Goal: Complete application form: Complete application form

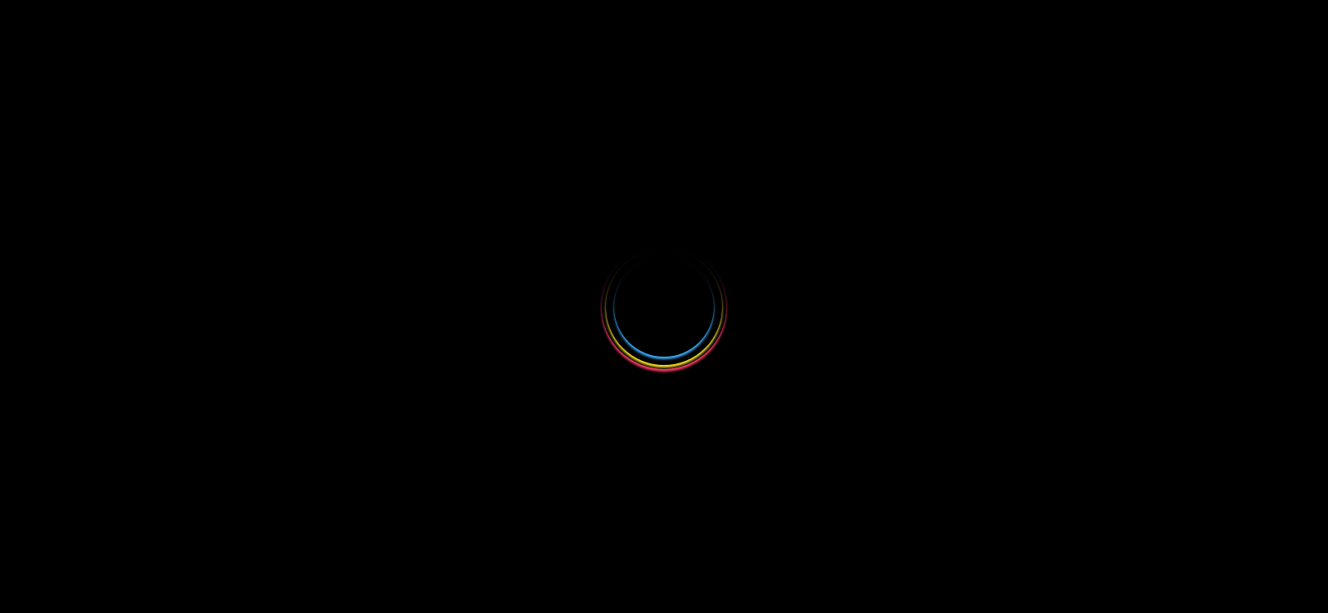
select select
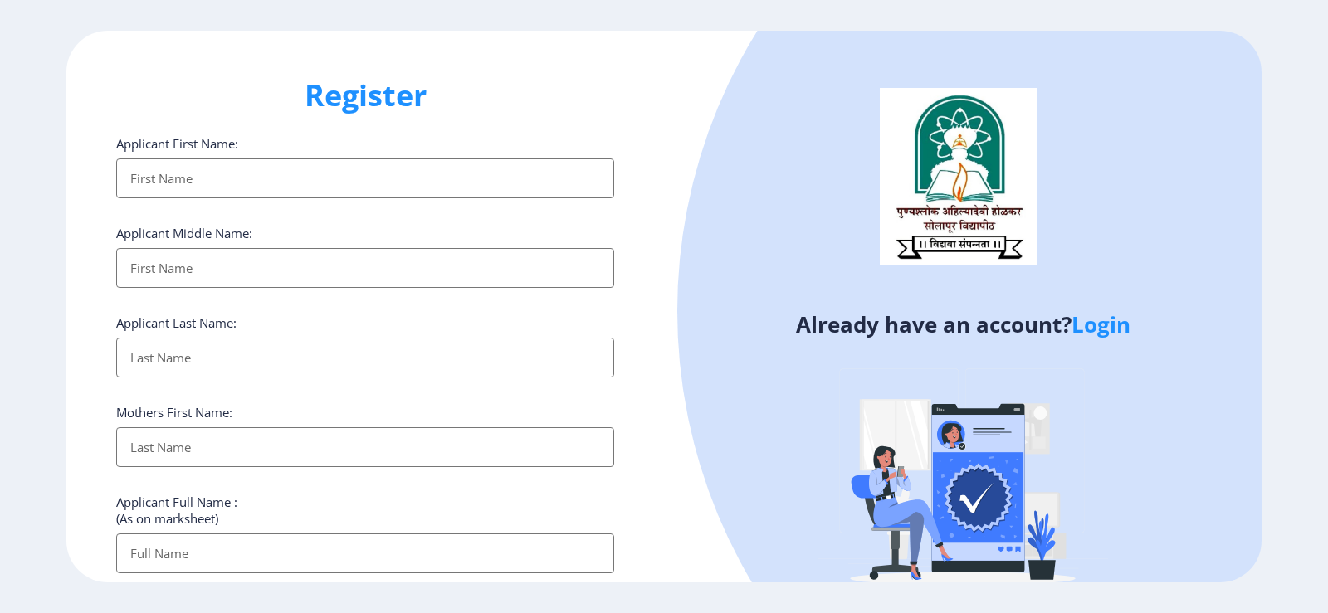
click at [280, 192] on input "Applicant First Name:" at bounding box center [365, 178] width 498 height 40
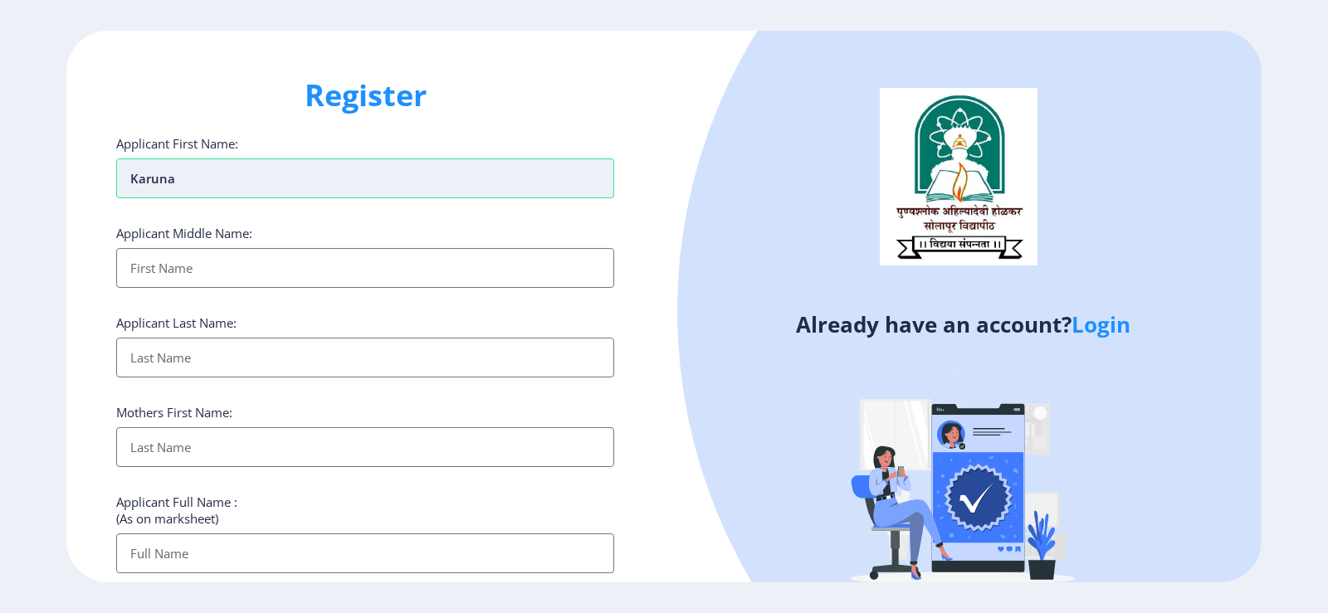
type input "Karuna"
type input "[PERSON_NAME]"
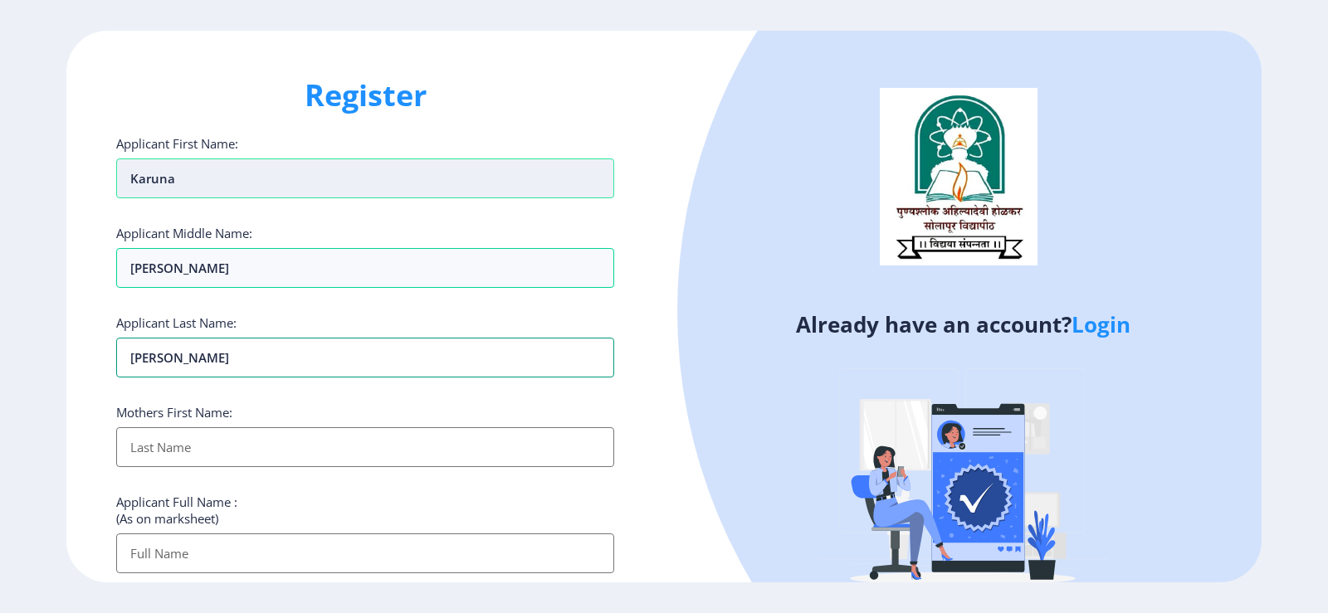
type input "[PERSON_NAME]"
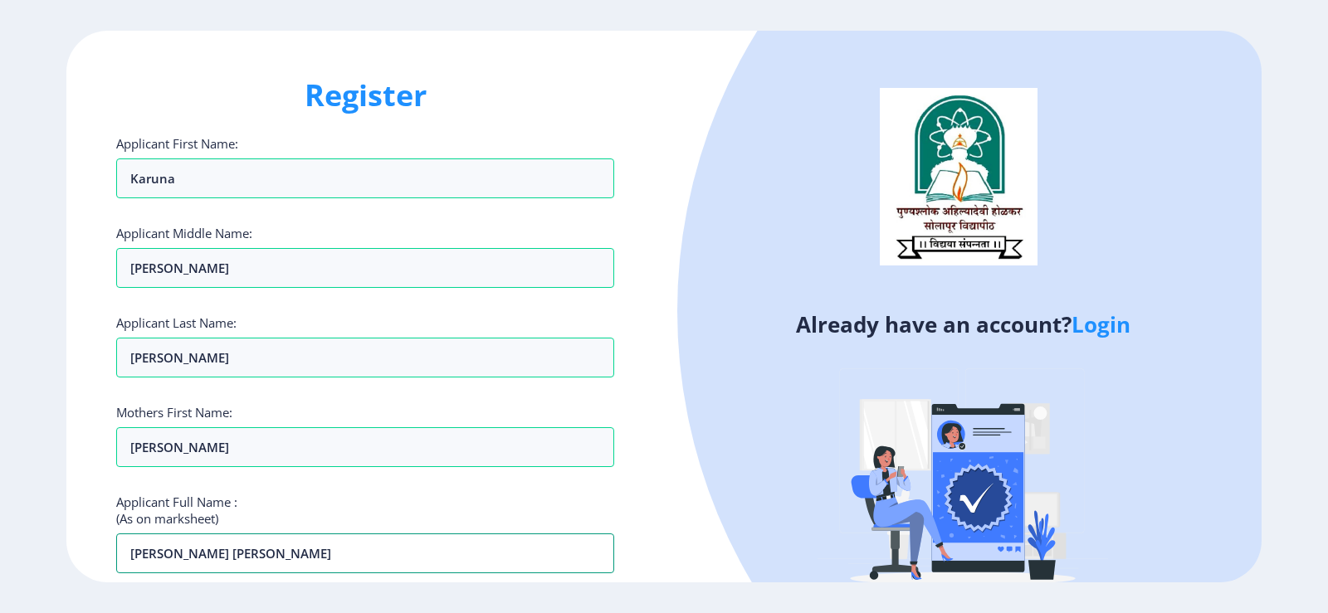
type input "[PERSON_NAME] [PERSON_NAME]"
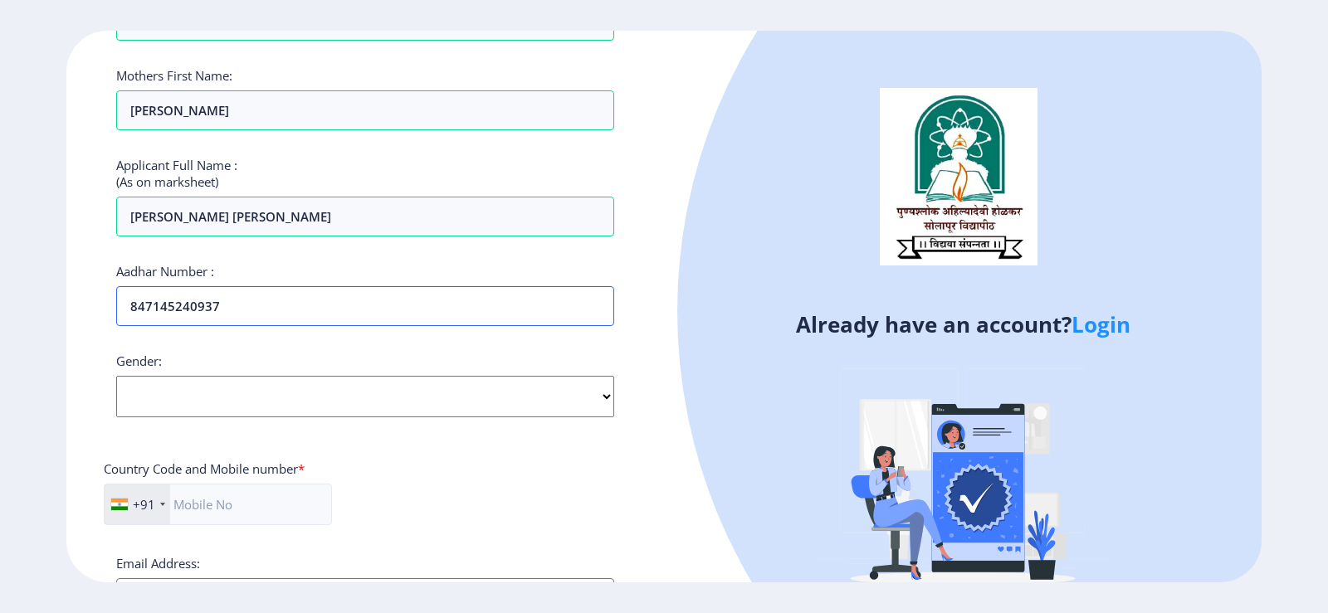
type input "847145240937"
select select "[DEMOGRAPHIC_DATA]"
type input "8261007020"
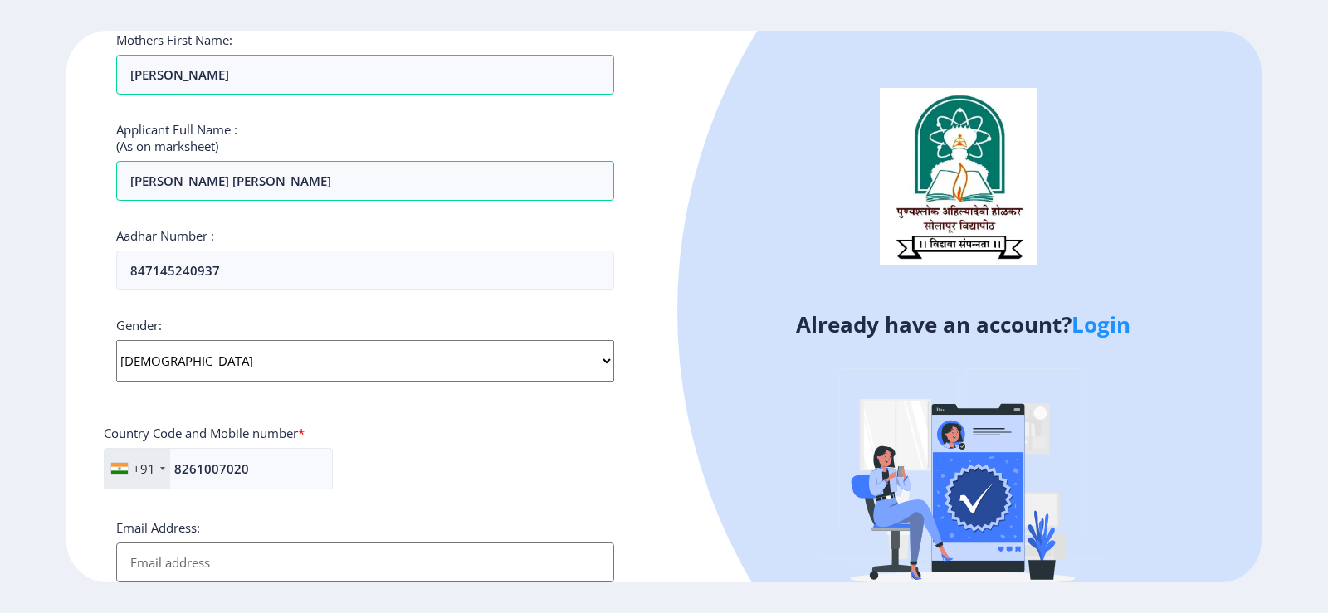
scroll to position [623, 0]
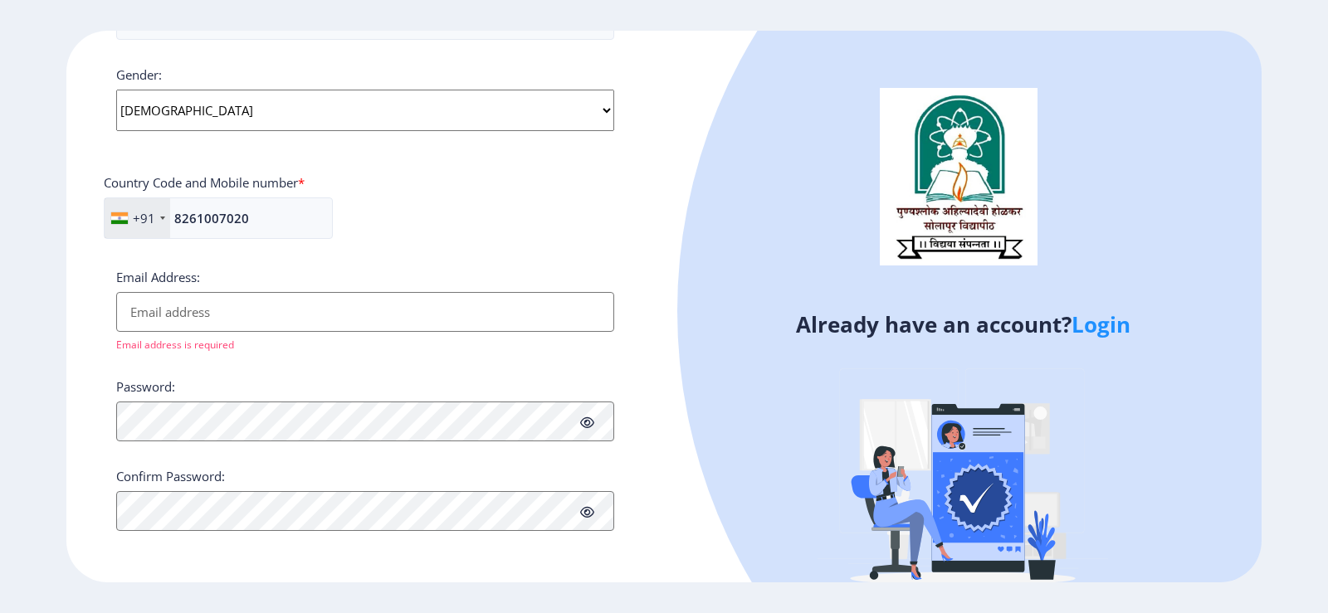
click at [271, 310] on input "Email Address:" at bounding box center [365, 312] width 498 height 40
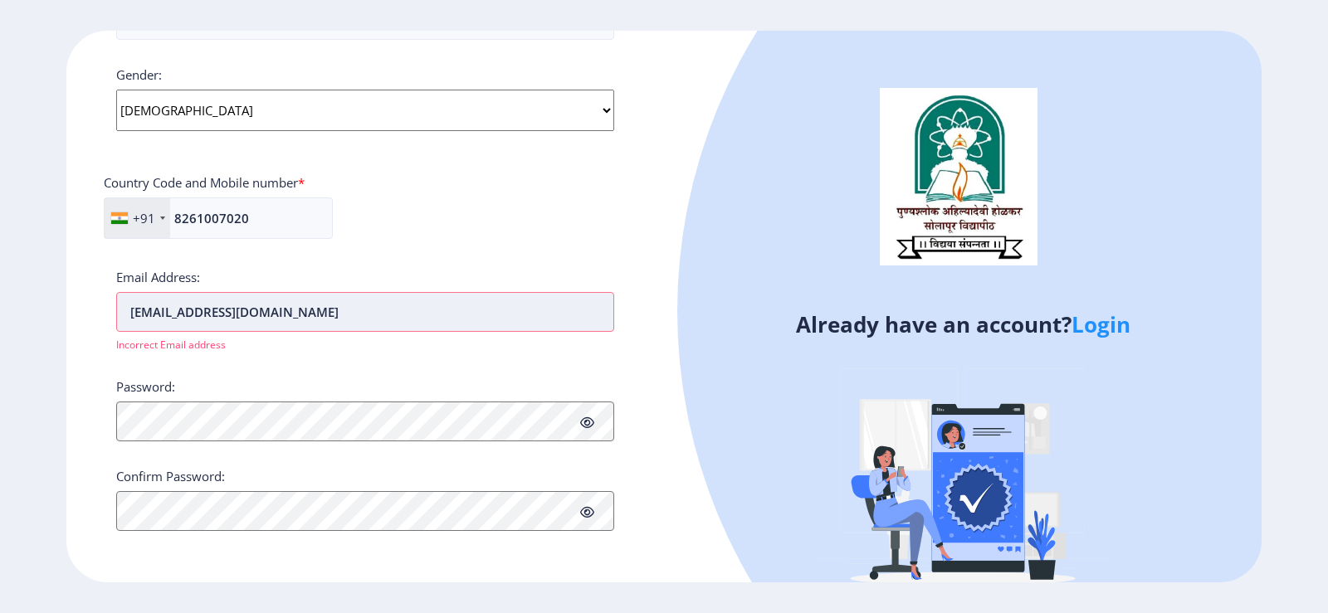
scroll to position [603, 0]
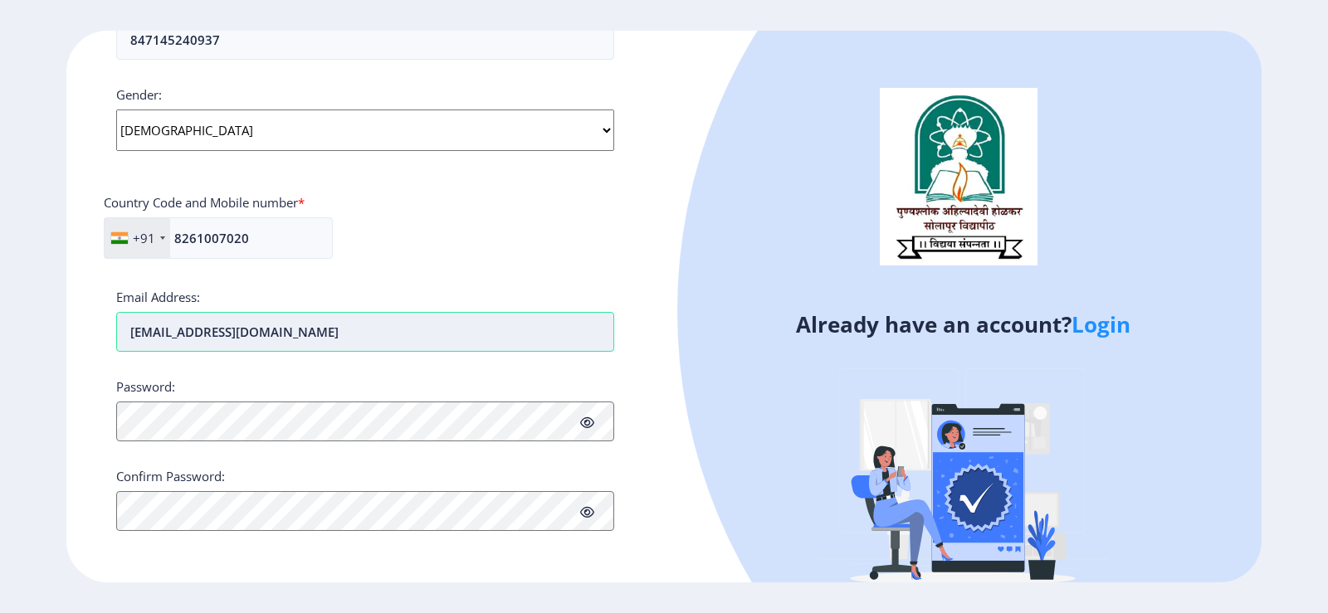
type input "[EMAIL_ADDRESS][DOMAIN_NAME]"
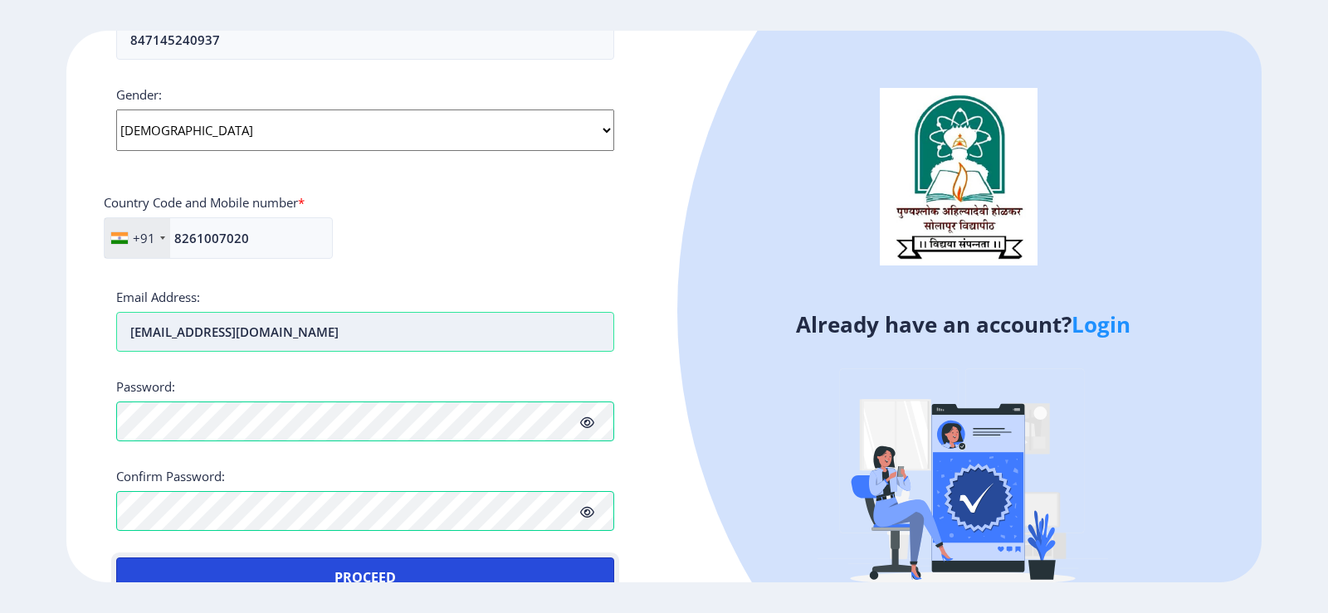
scroll to position [618, 0]
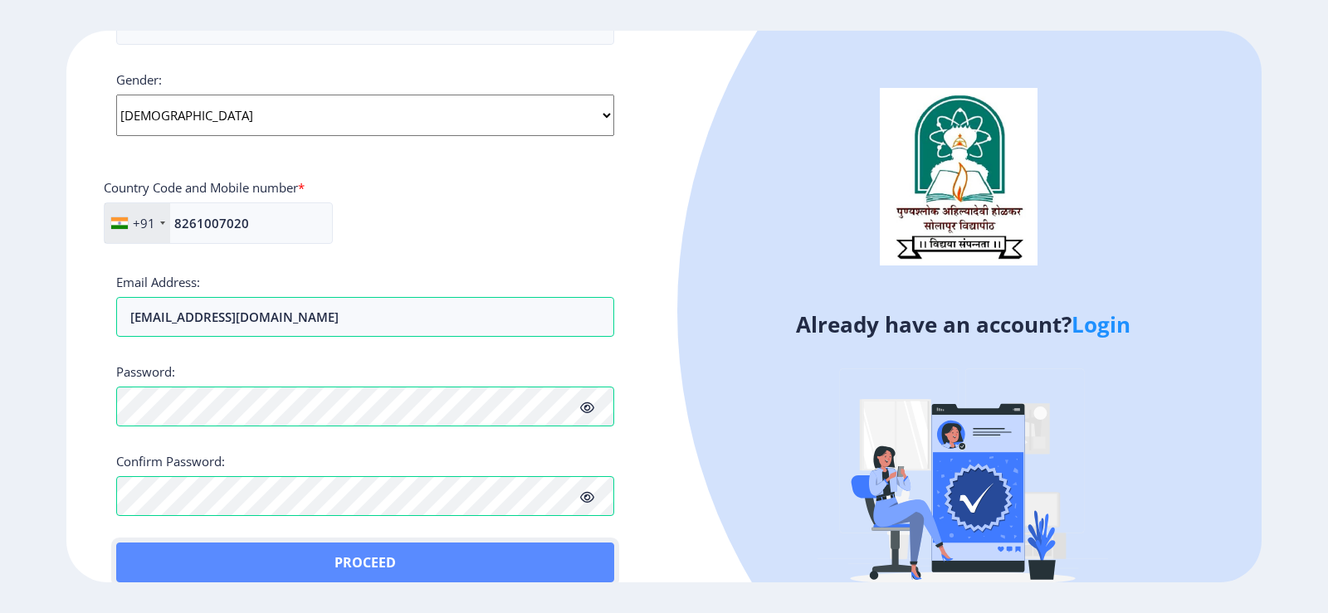
click at [394, 555] on button "Proceed" at bounding box center [365, 563] width 498 height 40
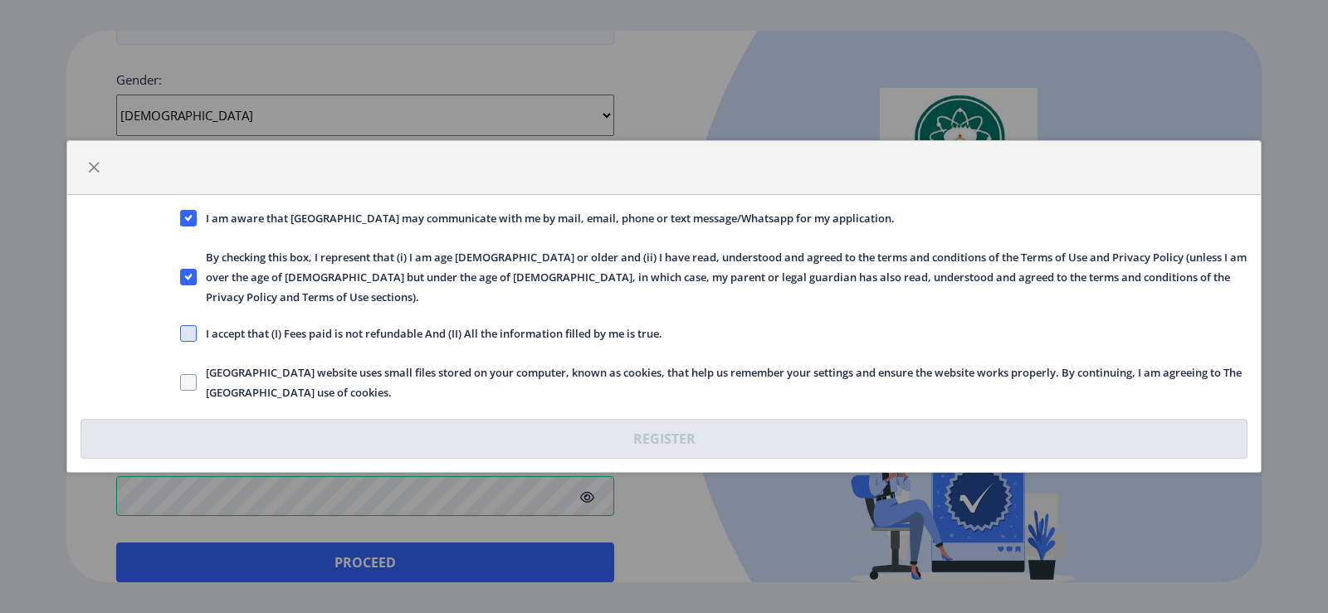
click at [184, 325] on span at bounding box center [188, 333] width 17 height 17
click at [181, 334] on input "I accept that (I) Fees paid is not refundable And (II) All the information fill…" at bounding box center [180, 334] width 1 height 1
checkbox input "true"
click at [198, 377] on span "[GEOGRAPHIC_DATA] website uses small files stored on your computer, known as co…" at bounding box center [722, 383] width 1051 height 40
click at [181, 383] on input "[GEOGRAPHIC_DATA] website uses small files stored on your computer, known as co…" at bounding box center [180, 383] width 1 height 1
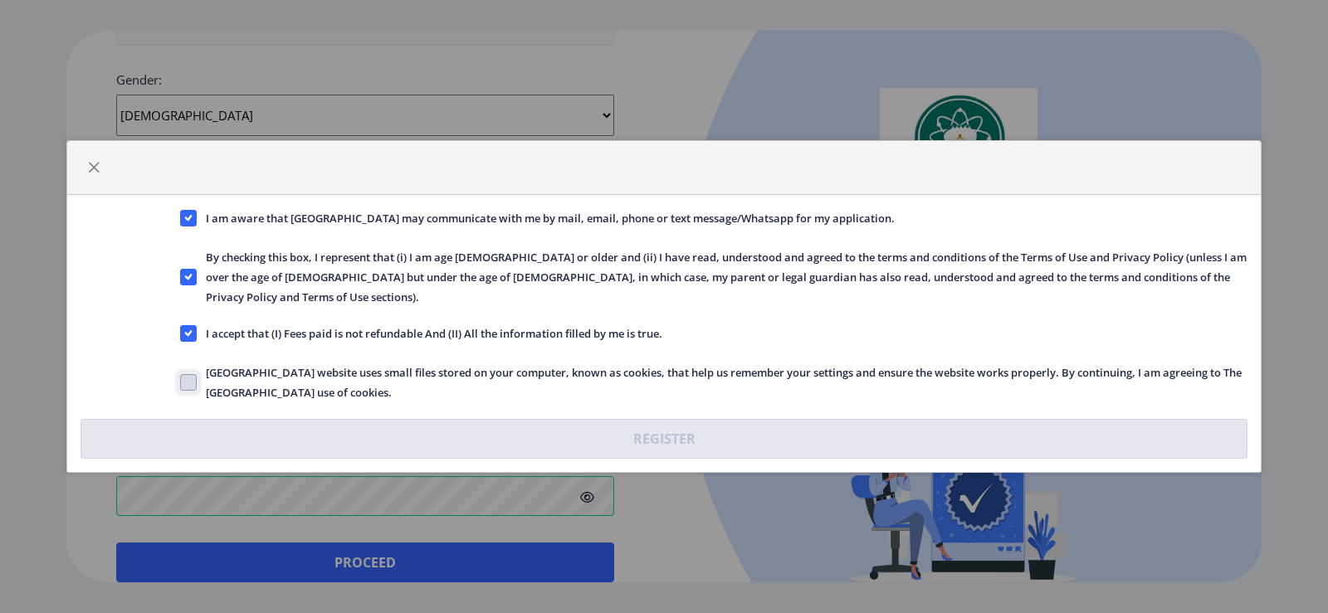
checkbox input "true"
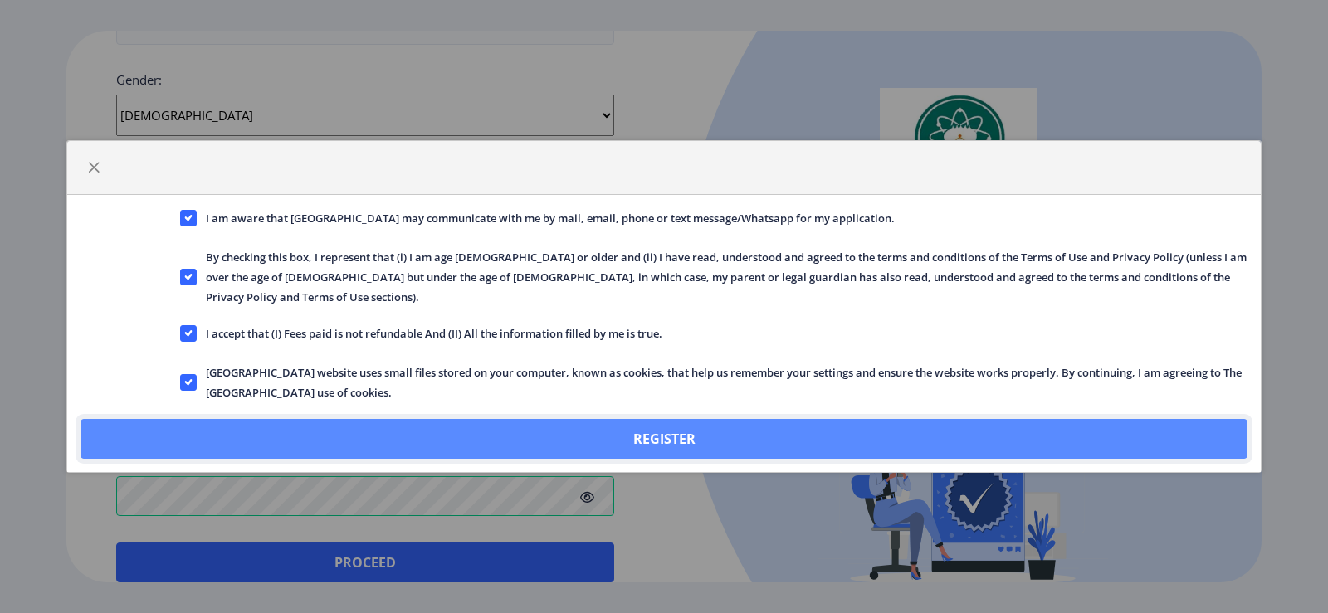
click at [567, 419] on button "Register" at bounding box center [663, 439] width 1167 height 40
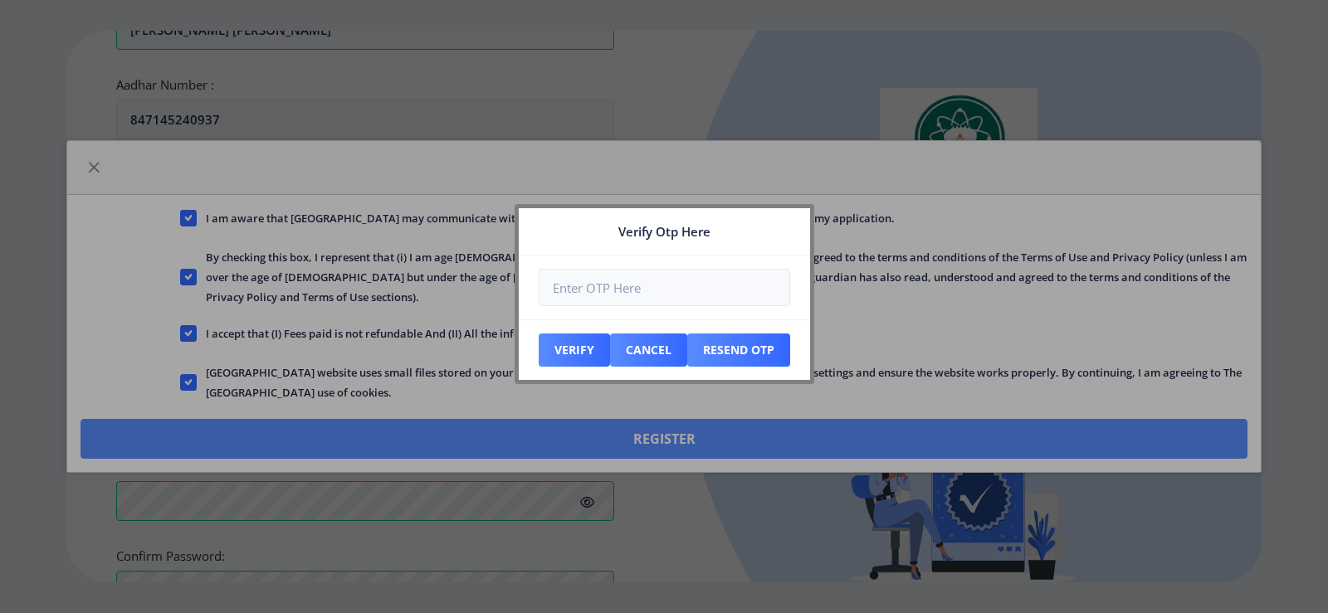
scroll to position [713, 0]
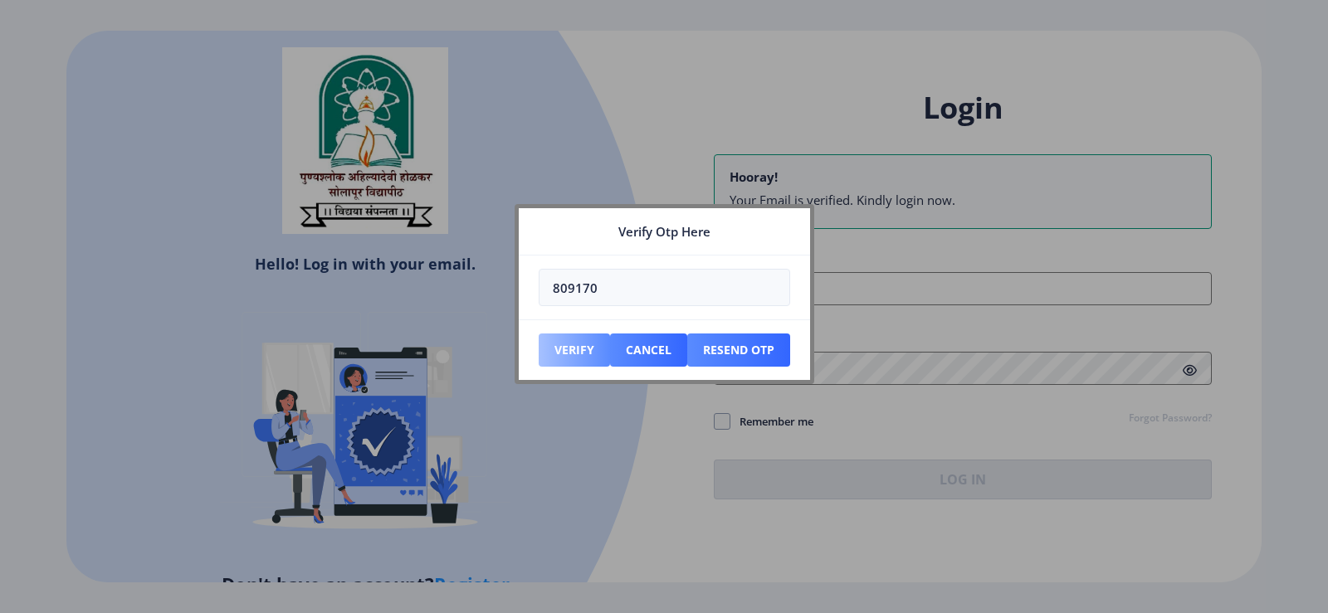
type input "809170"
click at [569, 353] on button "Verify" at bounding box center [574, 350] width 71 height 33
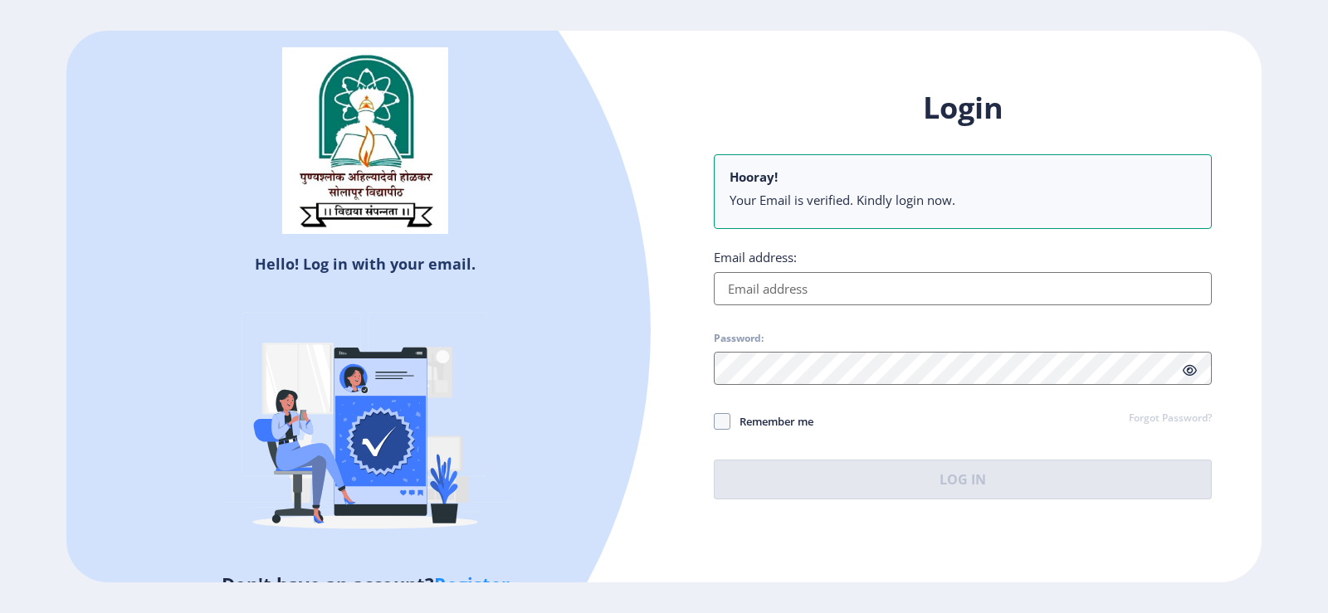
click at [845, 290] on input "Email address:" at bounding box center [963, 288] width 498 height 33
click at [842, 295] on input "Email address:" at bounding box center [963, 288] width 498 height 33
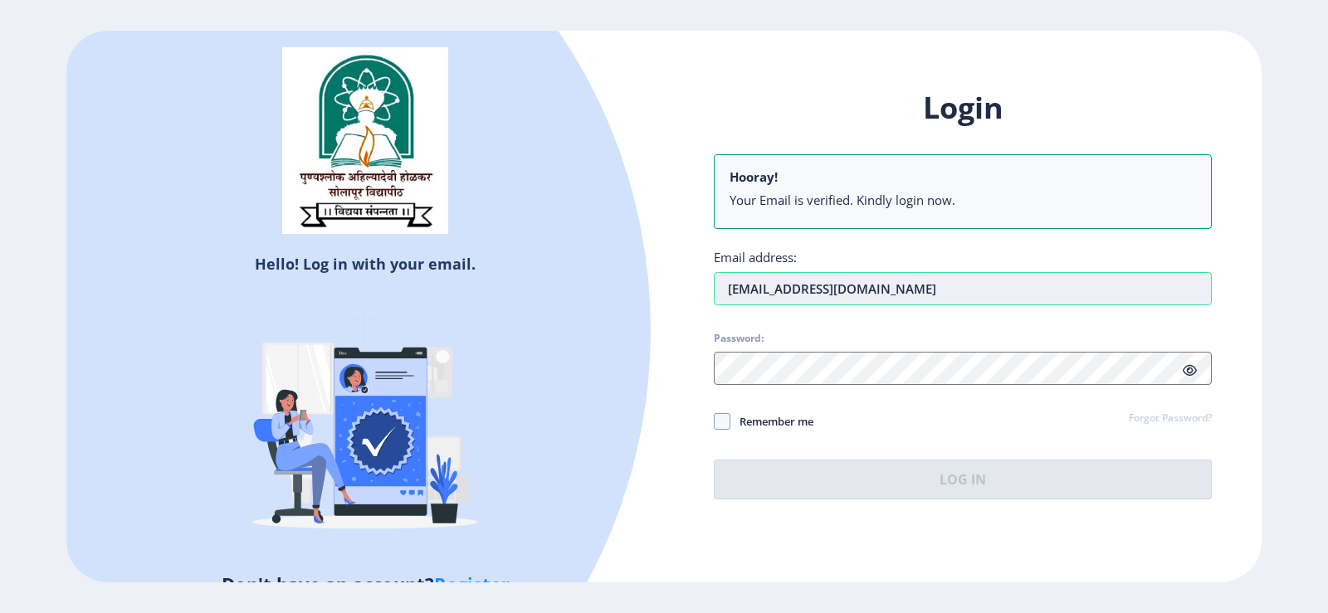
type input "[EMAIL_ADDRESS][DOMAIN_NAME]"
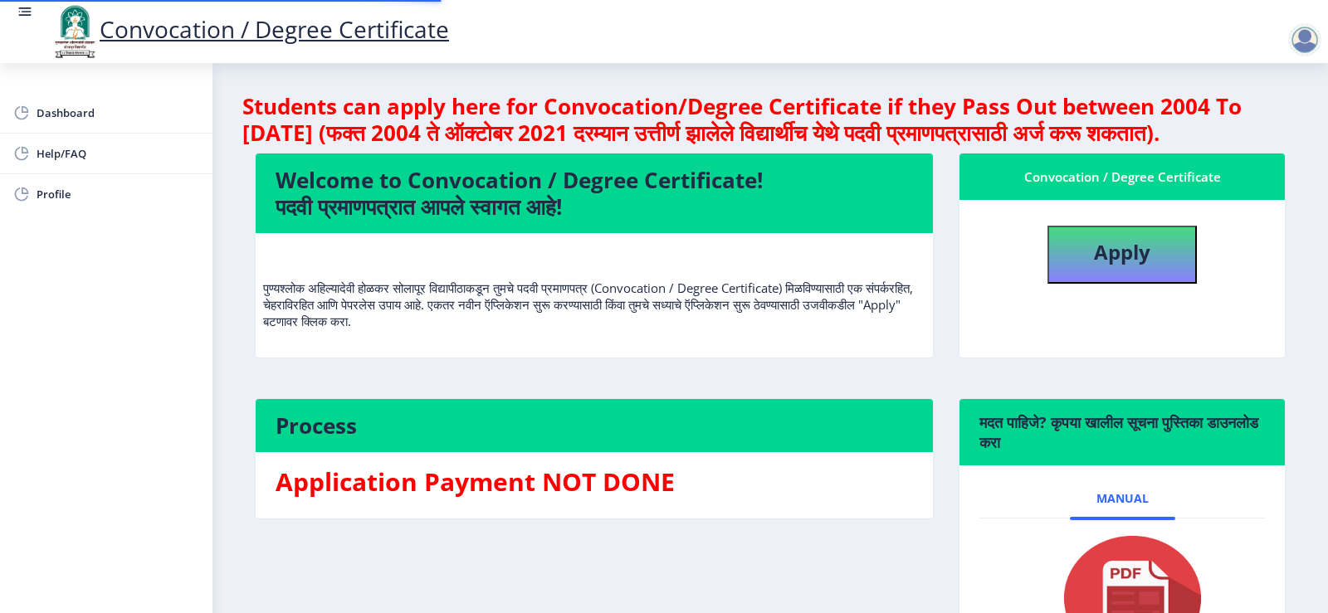
click at [853, 535] on div "Process Application Payment NOT DONE मदत पाहिजे? कृपया खालील सूचना पुस्तिका डाउ…" at bounding box center [770, 557] width 1056 height 319
click at [1068, 284] on button "Apply" at bounding box center [1121, 255] width 149 height 58
select select
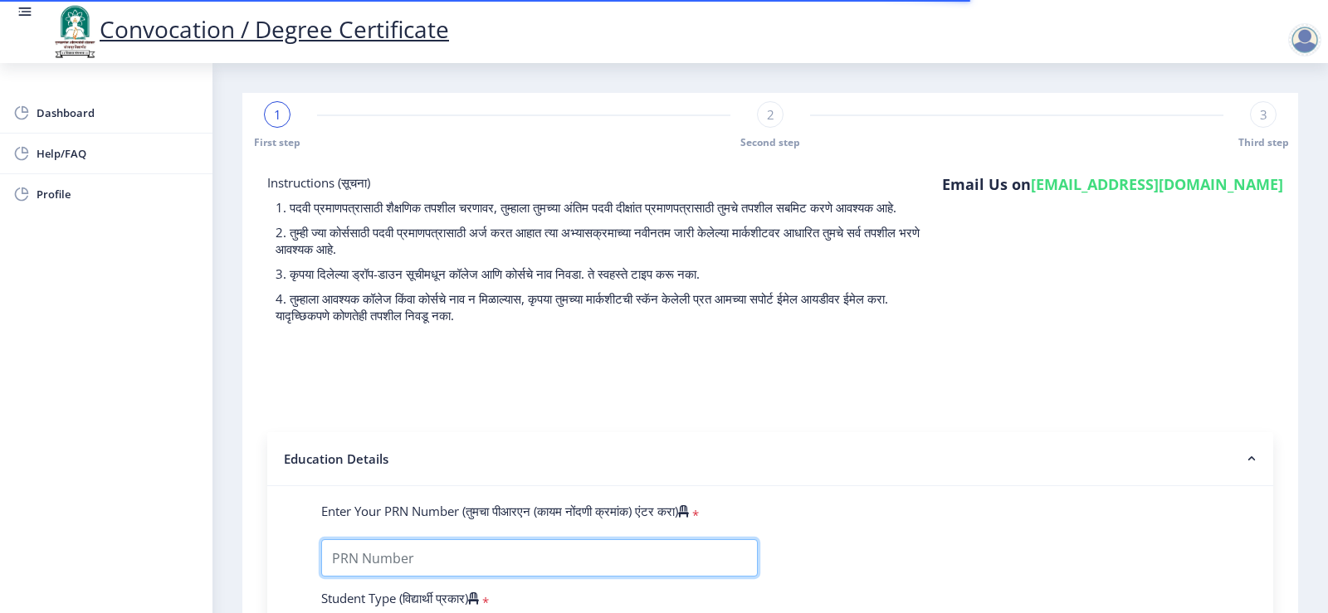
click at [707, 577] on input "Enter Your PRN Number (तुमचा पीआरएन (कायम नोंदणी क्रमांक) एंटर करा)" at bounding box center [539, 557] width 436 height 37
type input "2009032500000245"
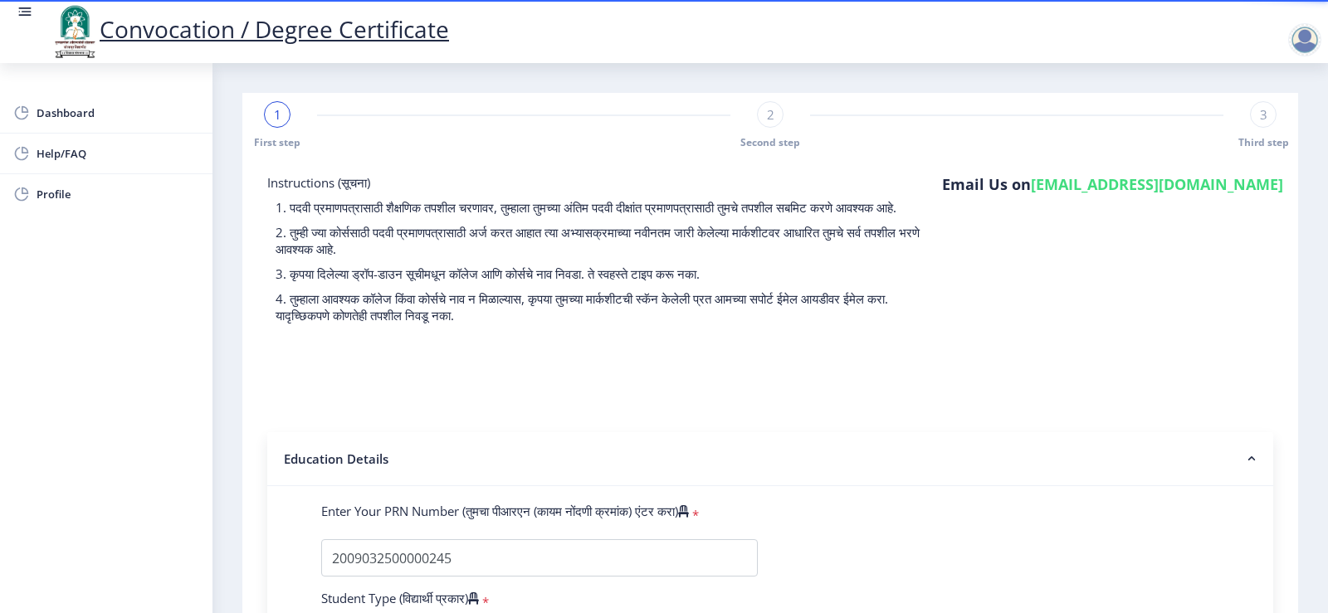
scroll to position [355, 0]
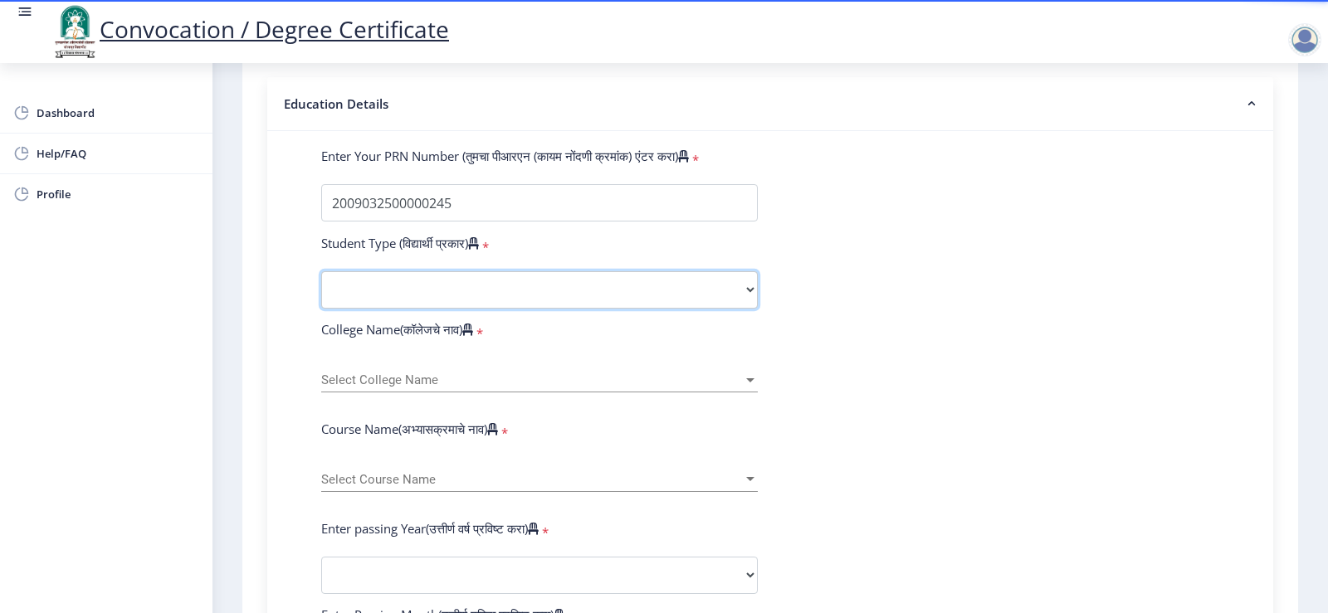
click at [570, 299] on select "Select Student Type Regular External" at bounding box center [539, 289] width 436 height 37
select select "Regular"
click at [321, 287] on select "Select Student Type Regular External" at bounding box center [539, 289] width 436 height 37
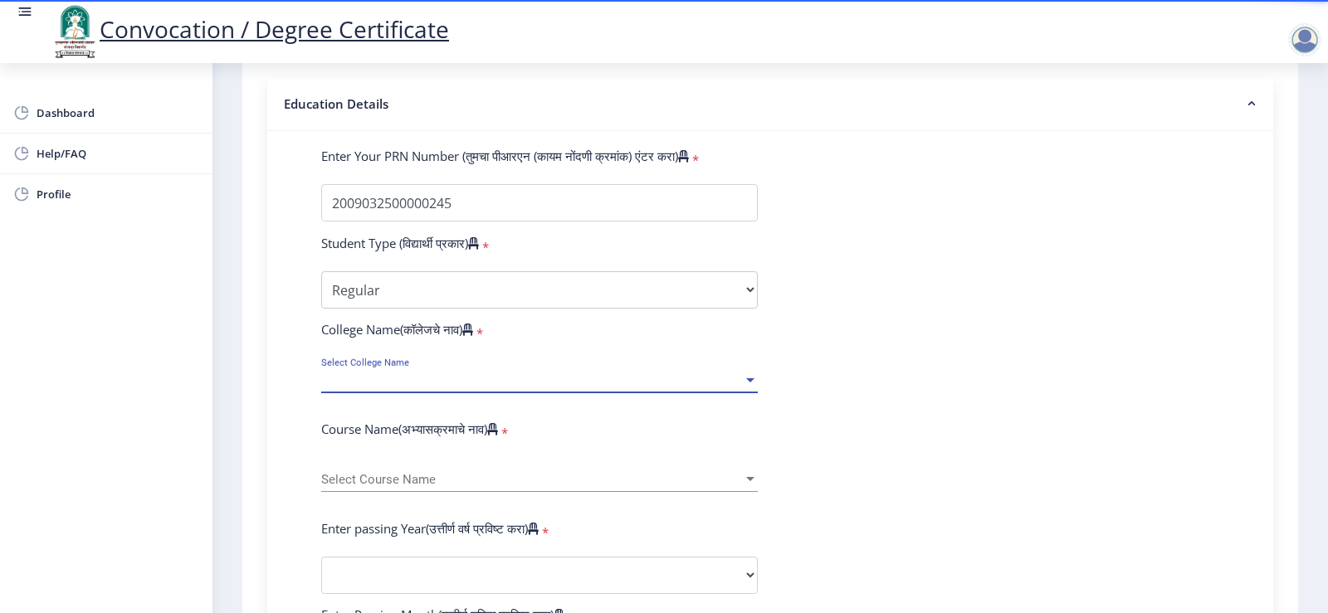
click at [466, 388] on span "Select College Name" at bounding box center [532, 380] width 422 height 14
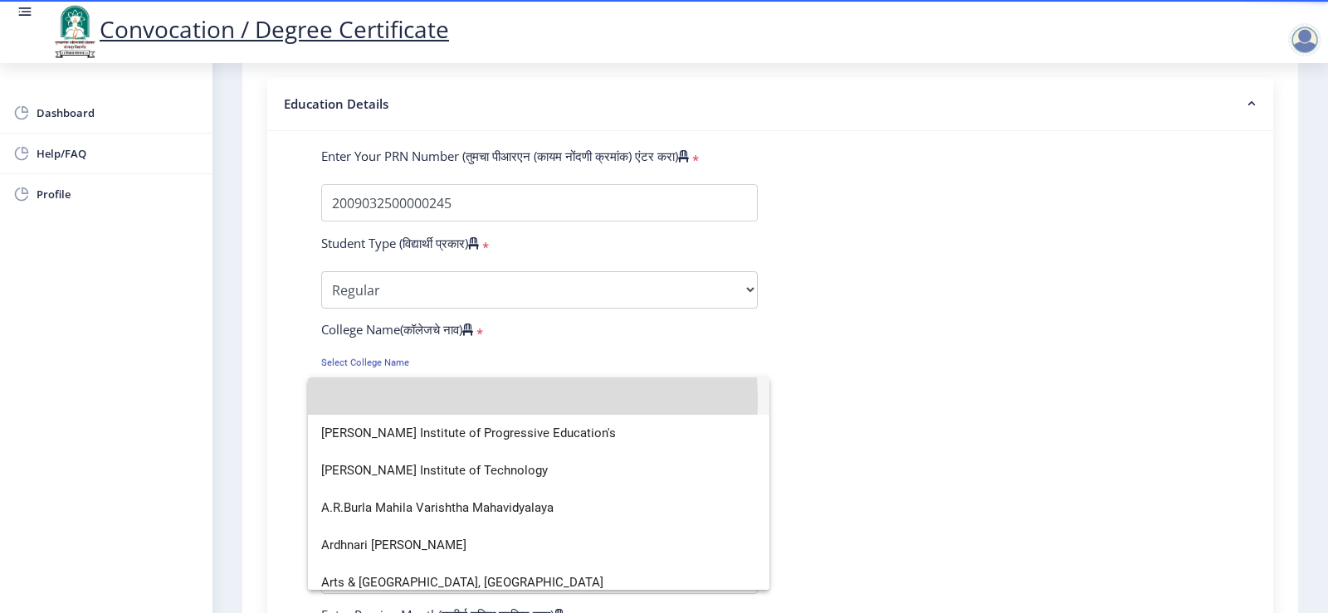
click at [466, 400] on input at bounding box center [538, 396] width 435 height 37
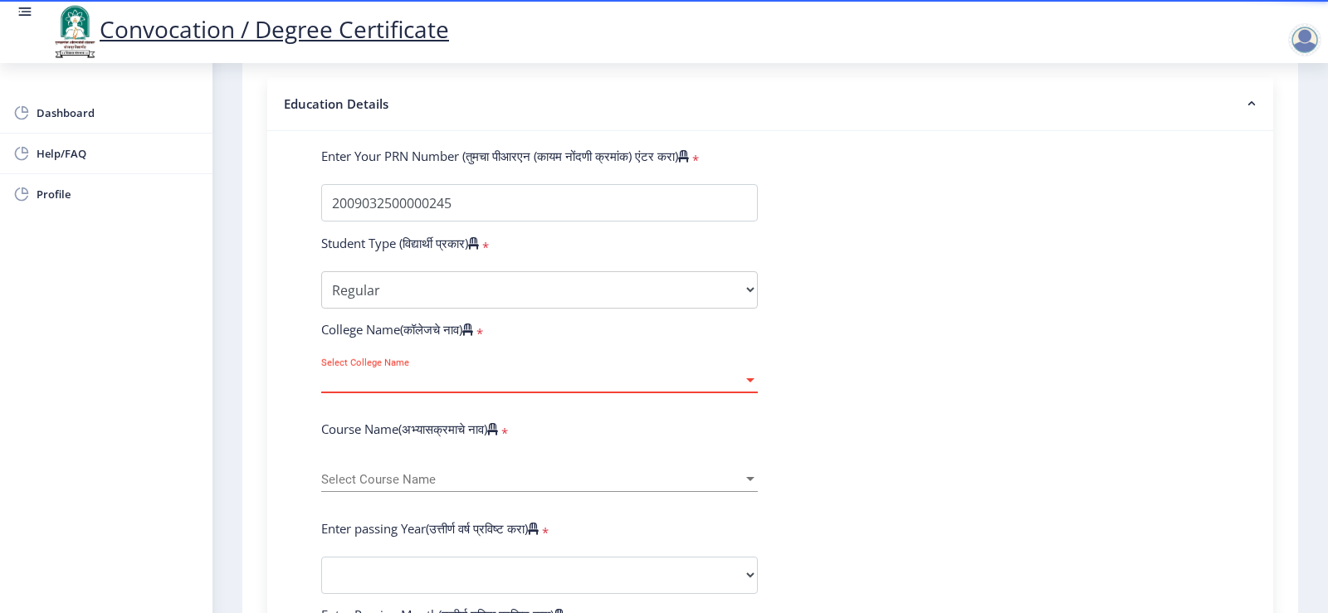
click at [466, 388] on span "Select College Name" at bounding box center [532, 380] width 422 height 14
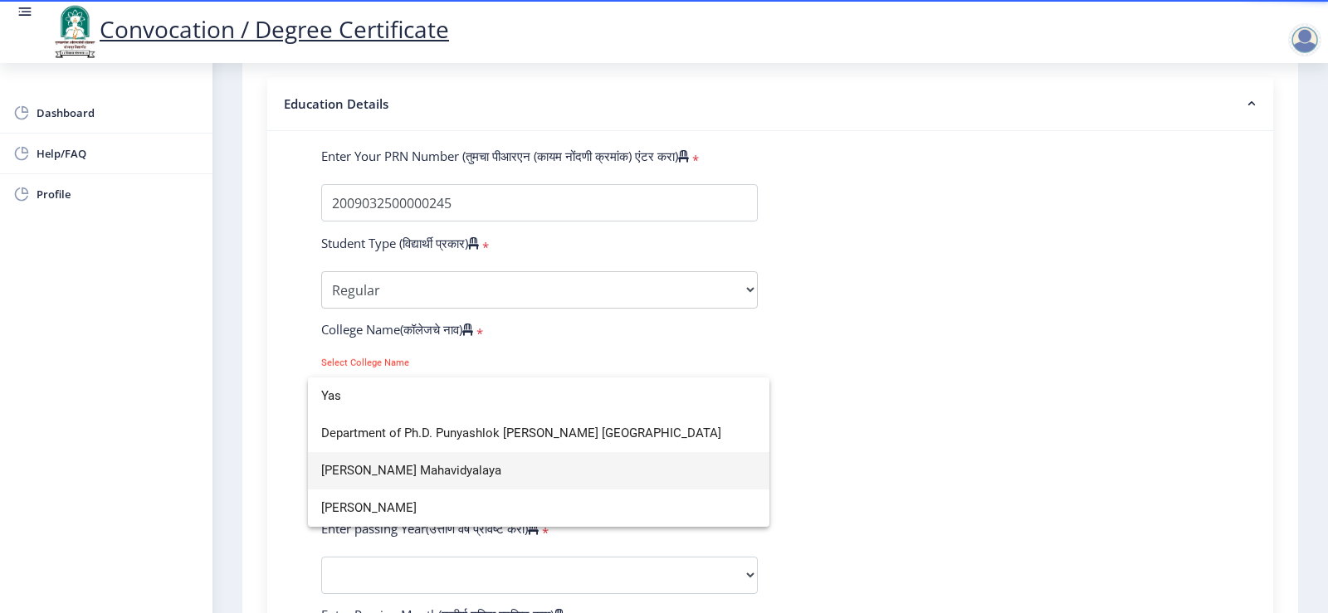
scroll to position [0, 0]
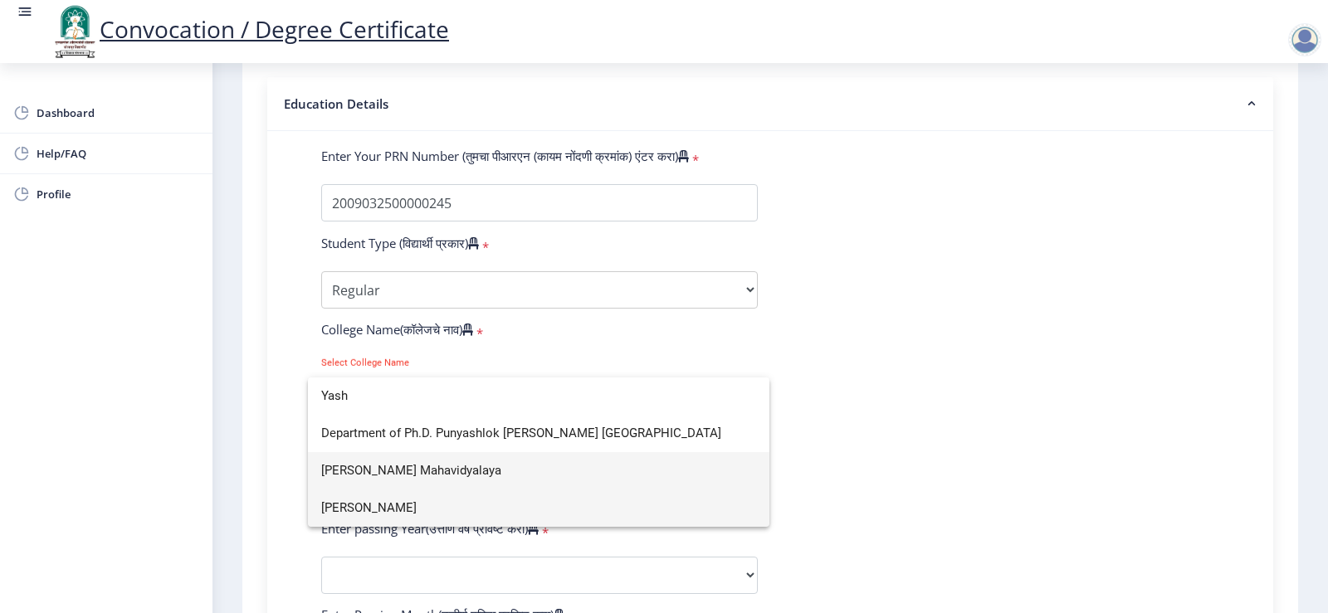
type input "Yash"
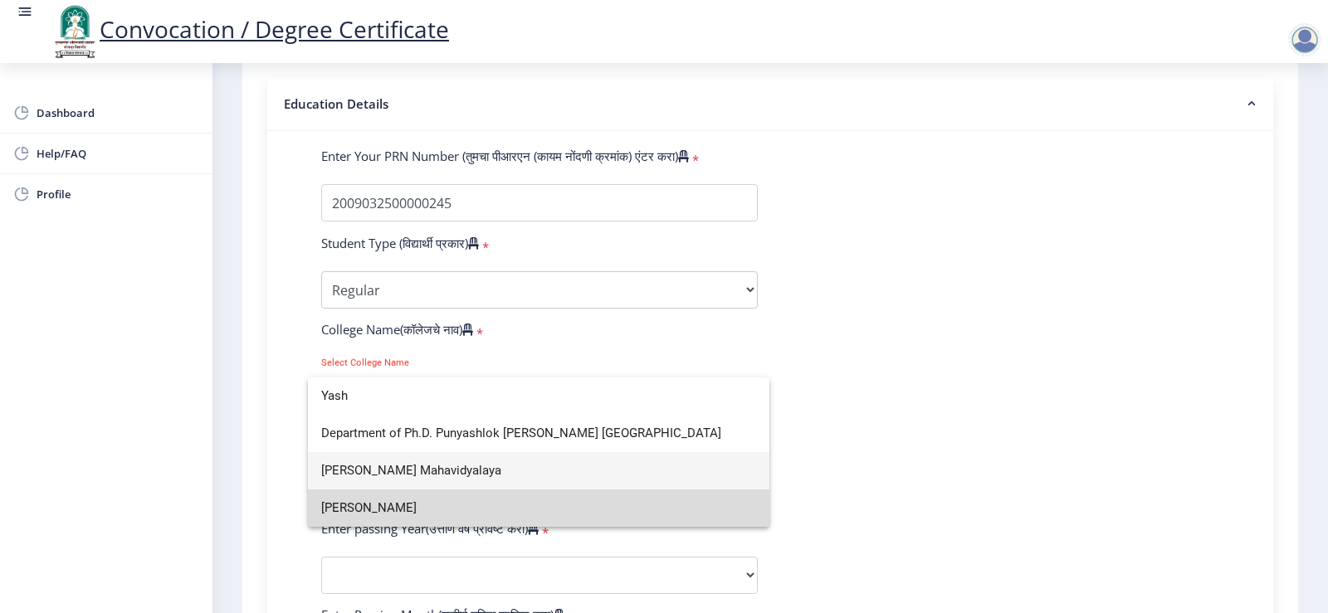
click at [498, 514] on span "[PERSON_NAME]" at bounding box center [538, 508] width 435 height 37
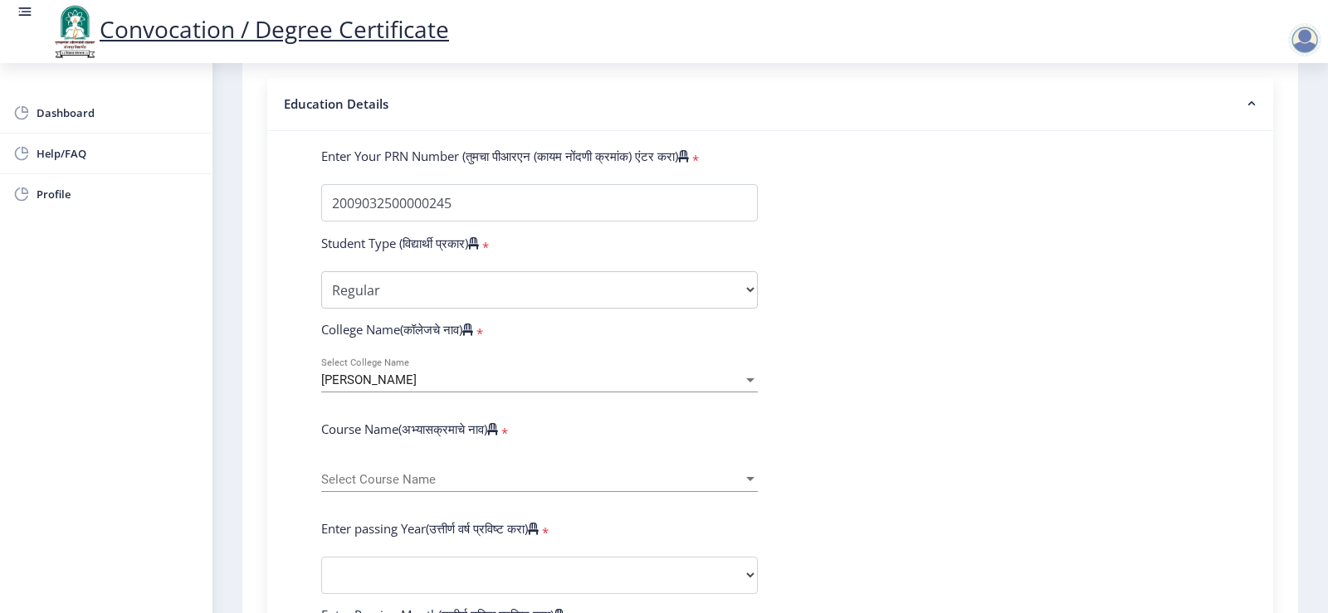
click at [455, 487] on span "Select Course Name" at bounding box center [532, 480] width 422 height 14
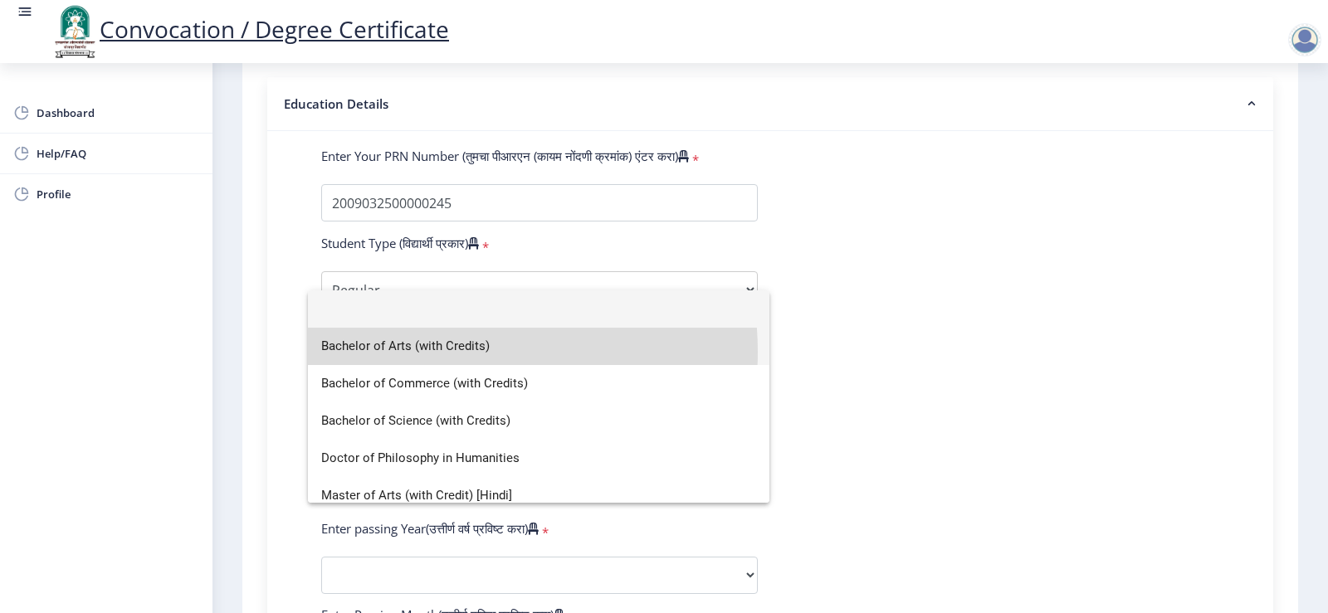
click at [453, 352] on span "Bachelor of Arts (with Credits)" at bounding box center [538, 346] width 435 height 37
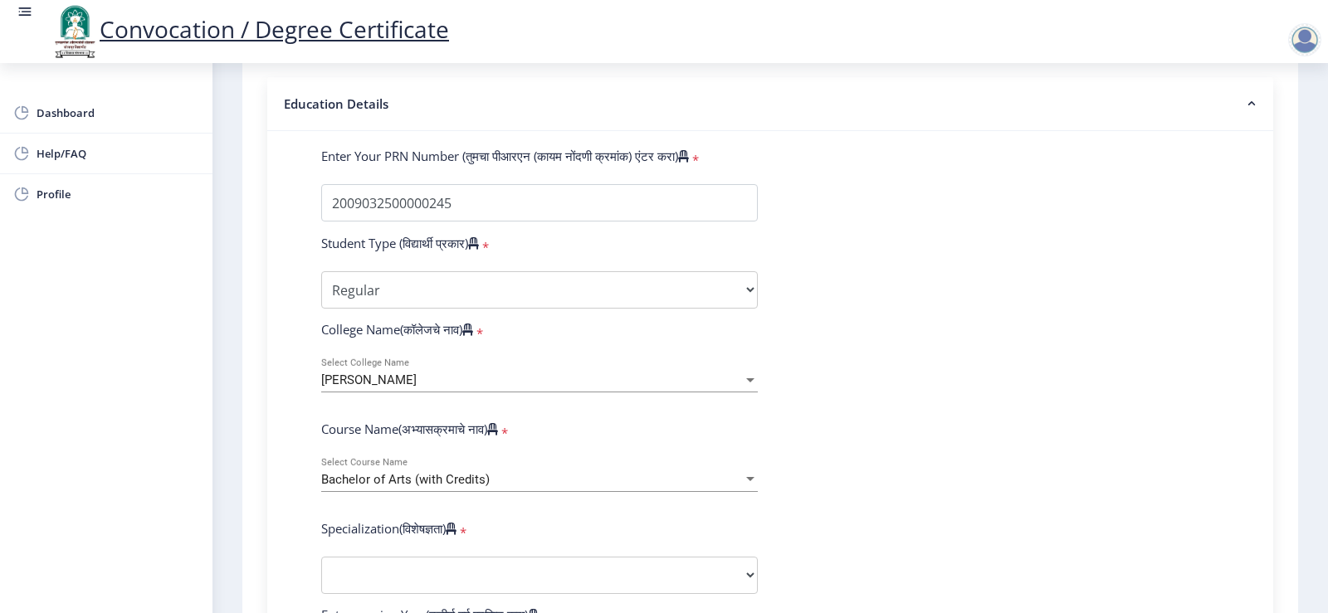
click at [607, 487] on div "Bachelor of Arts (with Credits)" at bounding box center [532, 480] width 422 height 14
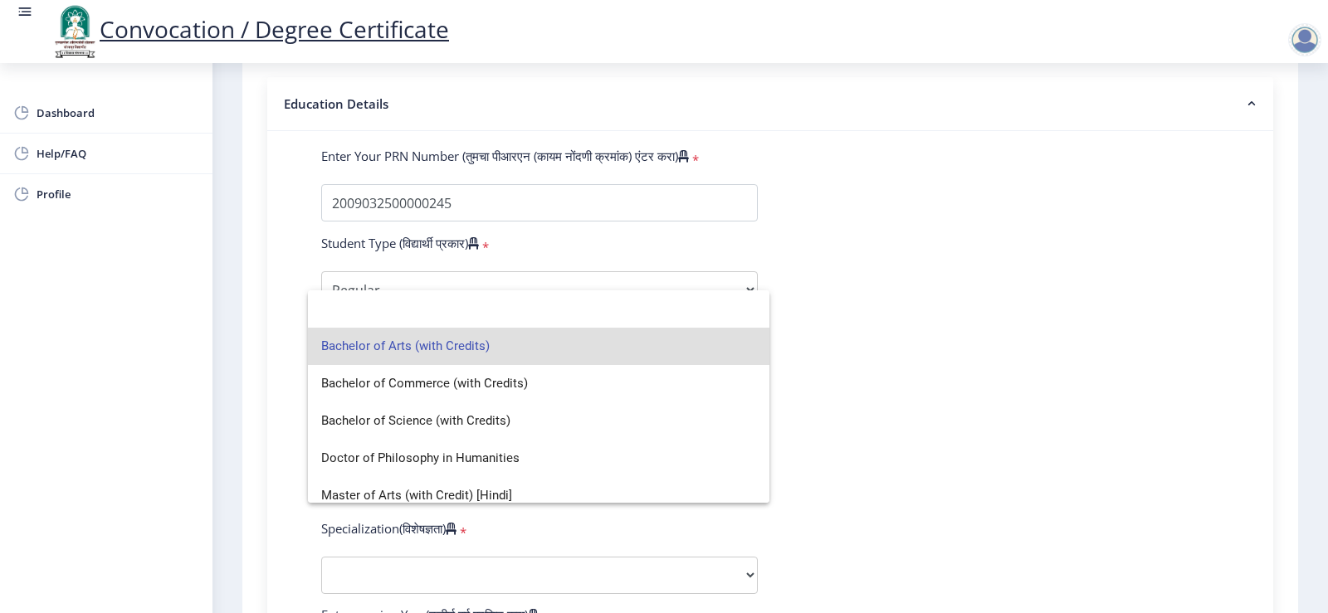
click at [557, 332] on span "Bachelor of Arts (with Credits)" at bounding box center [538, 346] width 435 height 37
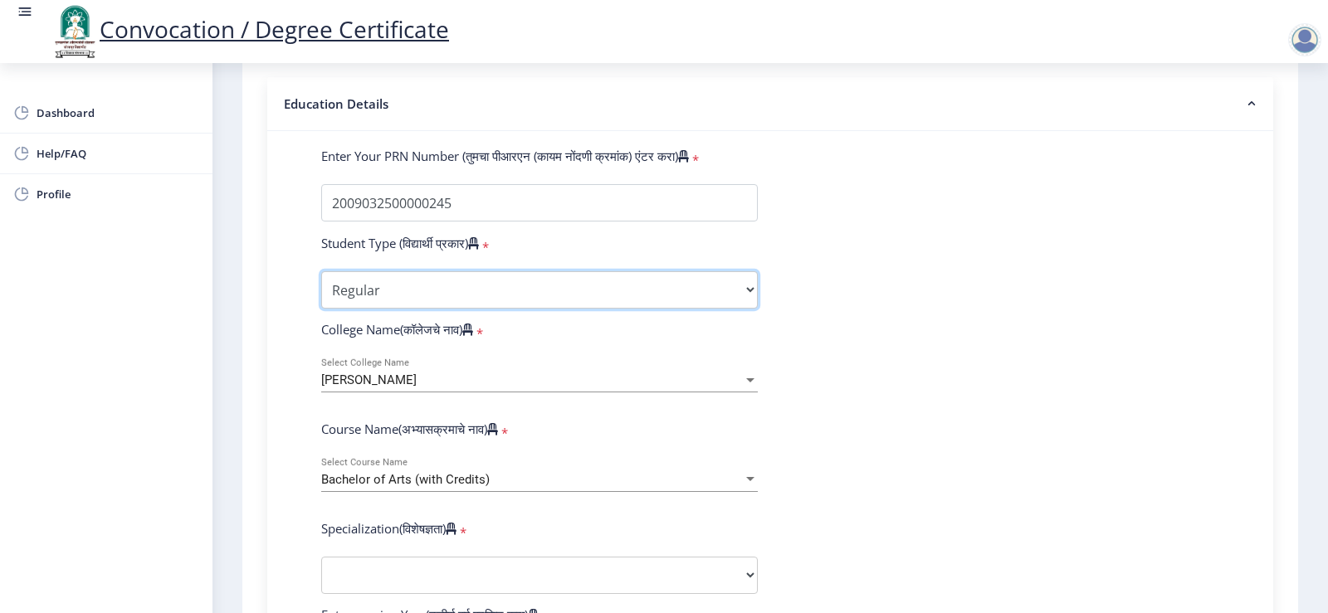
click at [542, 309] on select "Select Student Type Regular External" at bounding box center [539, 289] width 436 height 37
click at [321, 287] on select "Select Student Type Regular External" at bounding box center [539, 289] width 436 height 37
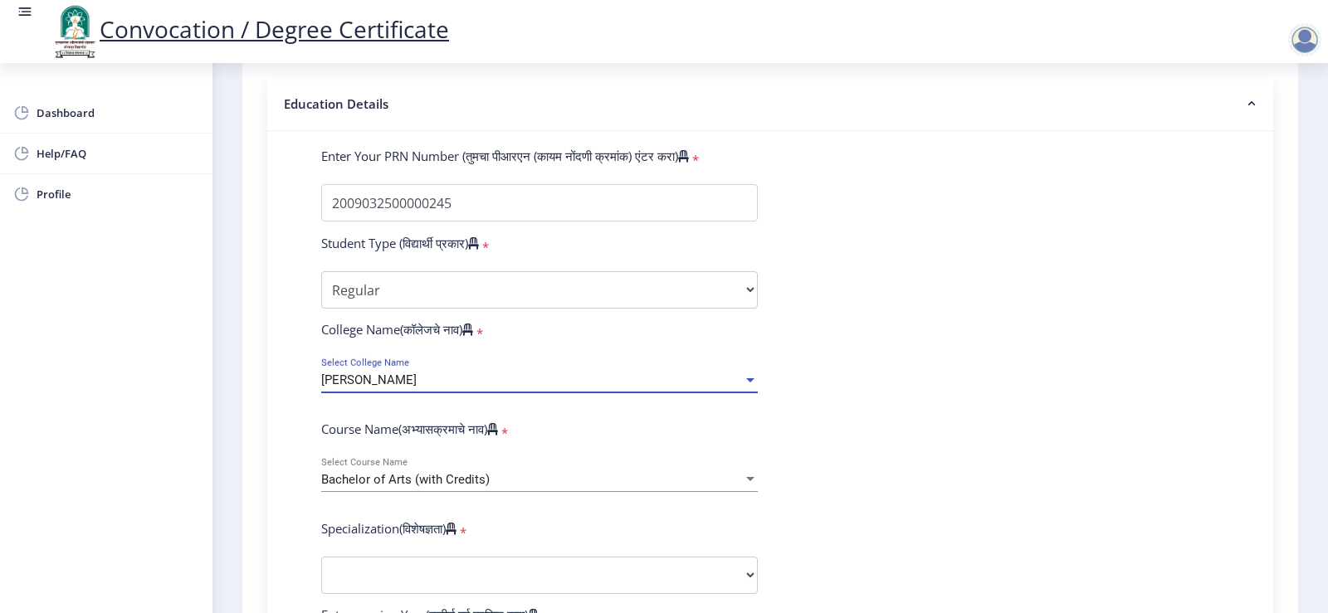
click at [524, 388] on div "[PERSON_NAME]" at bounding box center [532, 380] width 422 height 14
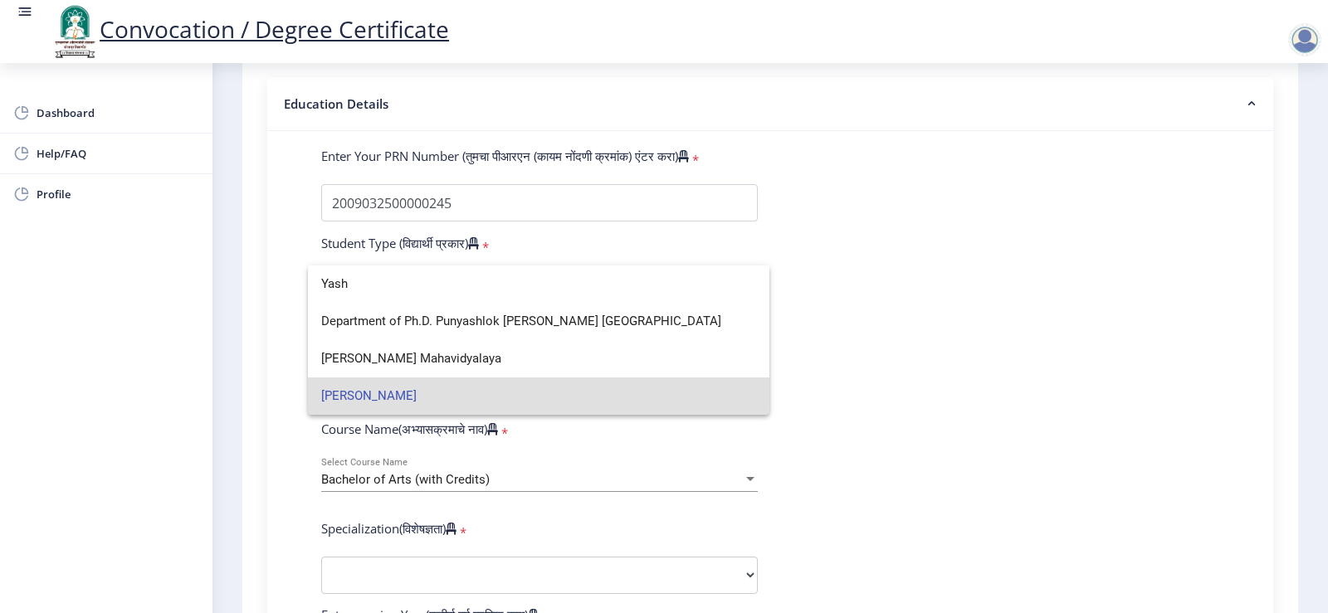
click at [504, 497] on div at bounding box center [664, 306] width 1328 height 613
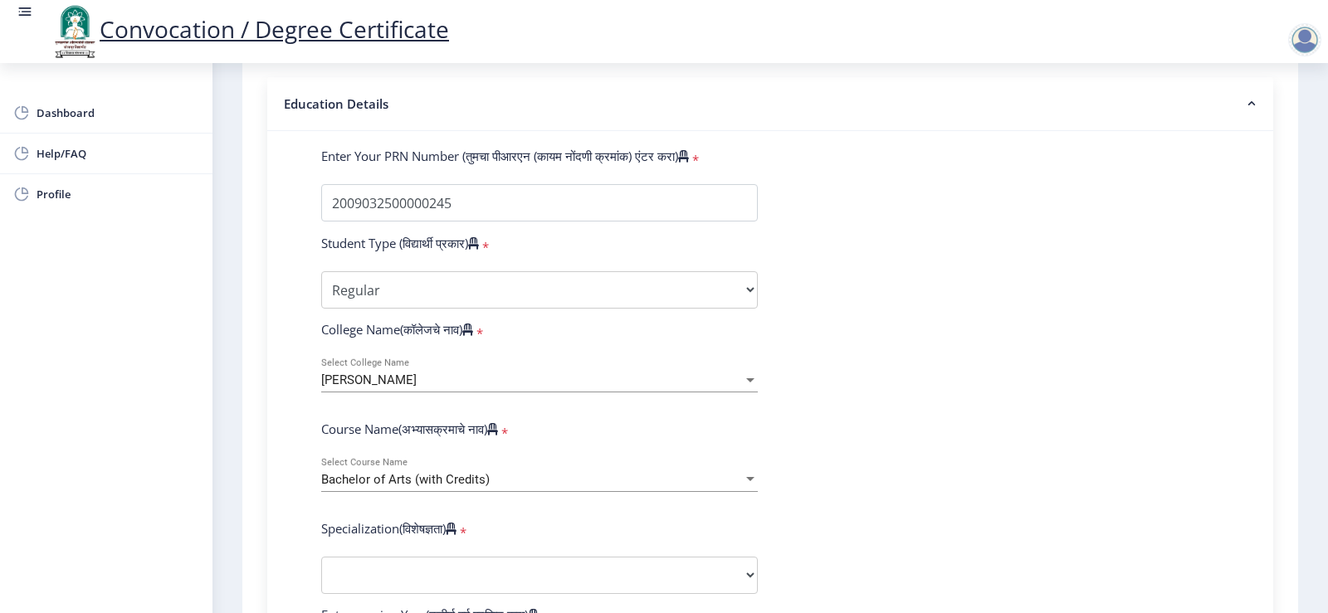
click at [504, 487] on div "Bachelor of Arts (with Credits)" at bounding box center [532, 480] width 422 height 14
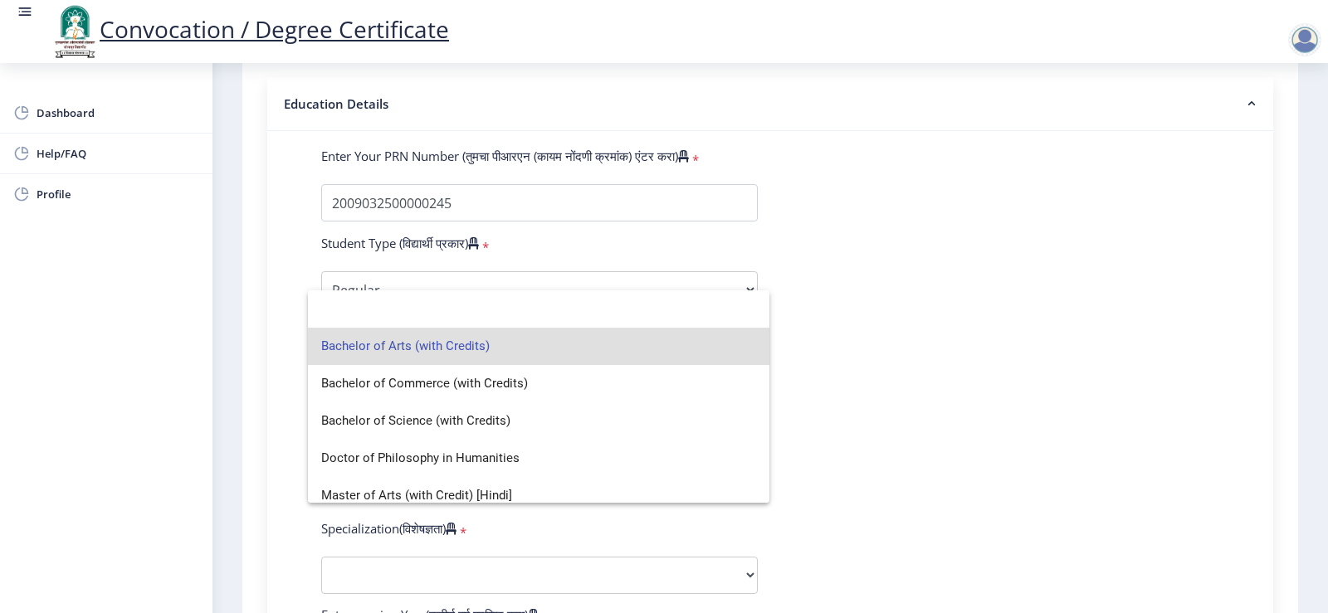
scroll to position [86, 0]
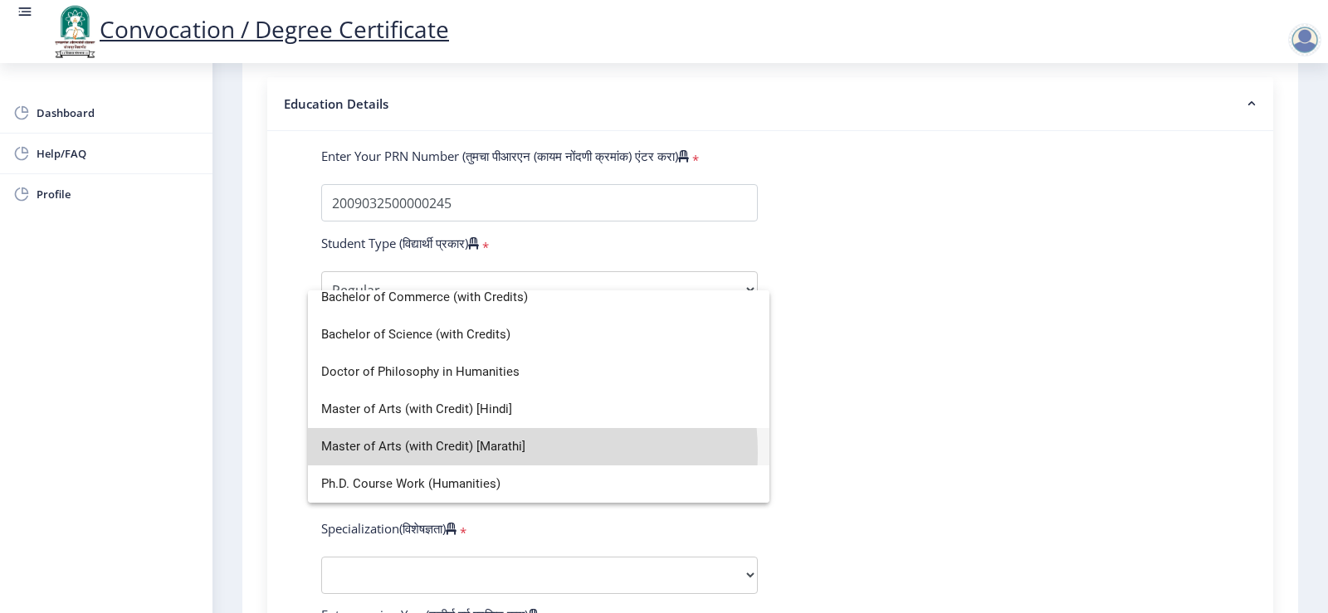
click at [504, 452] on span "Master of Arts (with Credit) [Marathi]" at bounding box center [538, 446] width 435 height 37
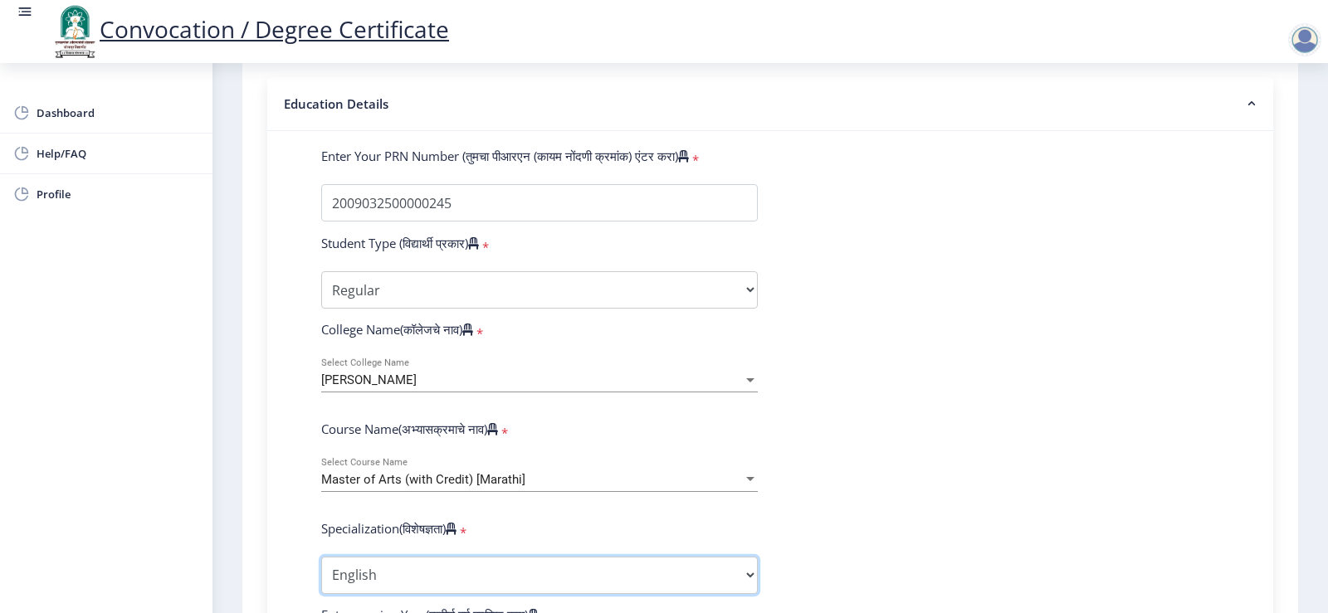
click at [569, 594] on select "Specialization English Hindi Marathi Urdu Ancient Indian History Culture & Arch…" at bounding box center [539, 575] width 436 height 37
select select "Hindi"
click at [321, 573] on select "Specialization English Hindi Marathi Urdu Ancient Indian History Culture & Arch…" at bounding box center [539, 575] width 436 height 37
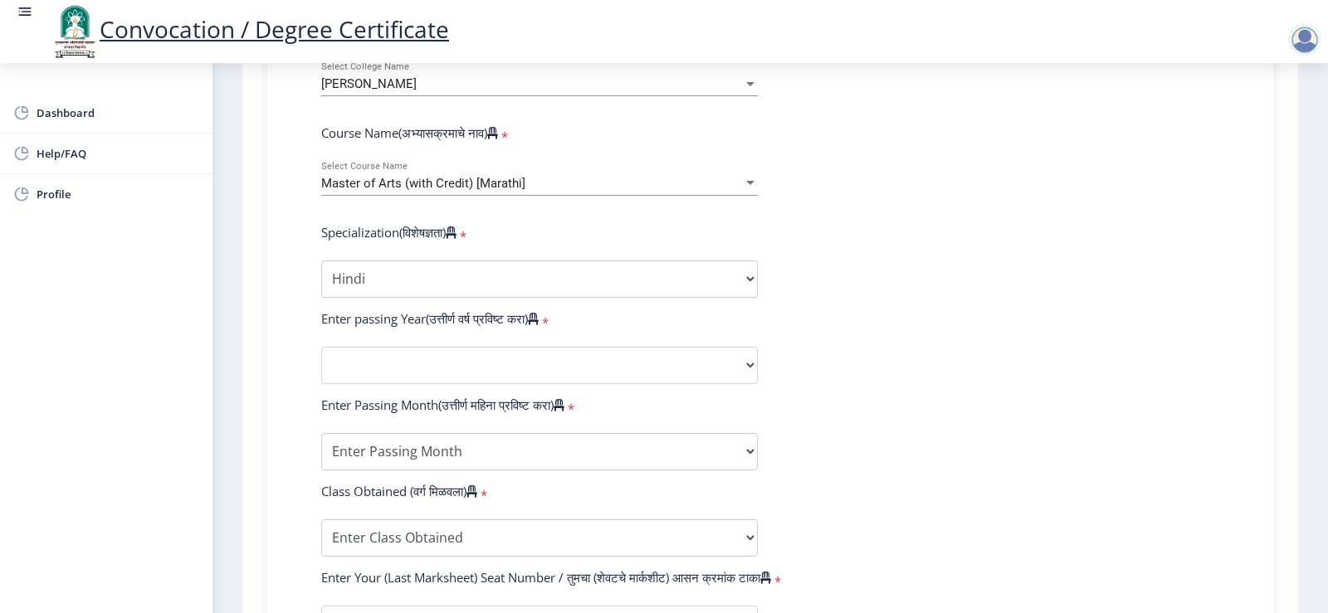
scroll to position [687, 0]
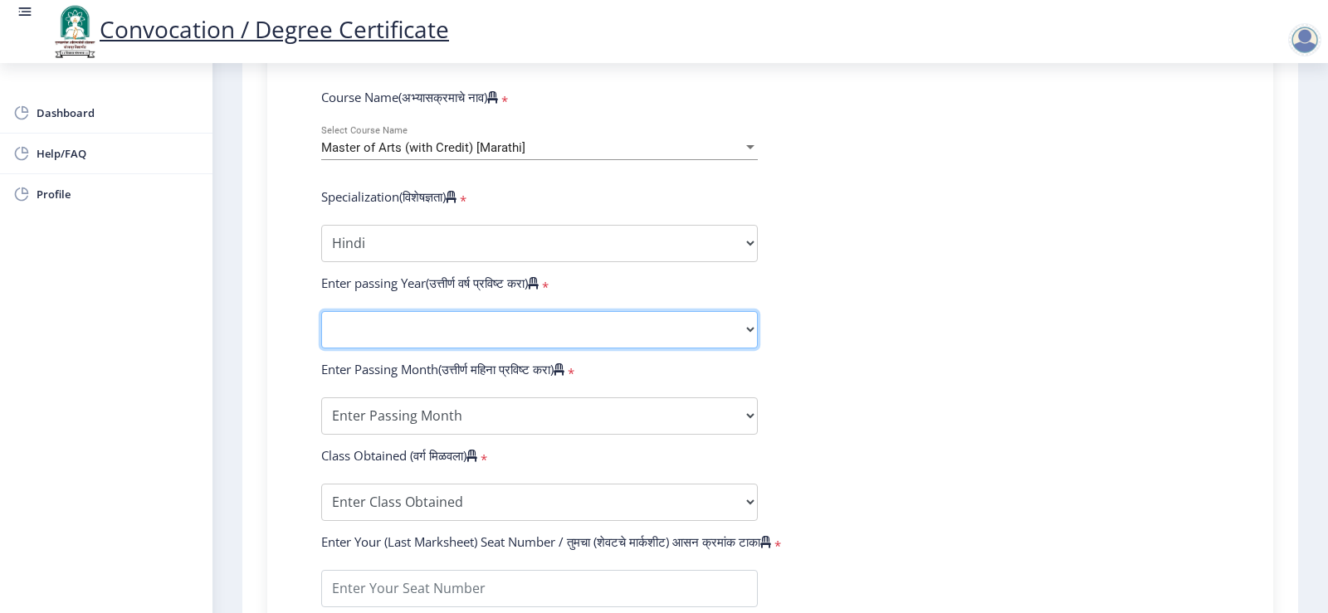
click at [548, 349] on select "2025 2024 2023 2022 2021 2020 2019 2018 2017 2016 2015 2014 2013 2012 2011 2010…" at bounding box center [539, 329] width 436 height 37
select select "2017"
click at [321, 327] on select "2025 2024 2023 2022 2021 2020 2019 2018 2017 2016 2015 2014 2013 2012 2011 2010…" at bounding box center [539, 329] width 436 height 37
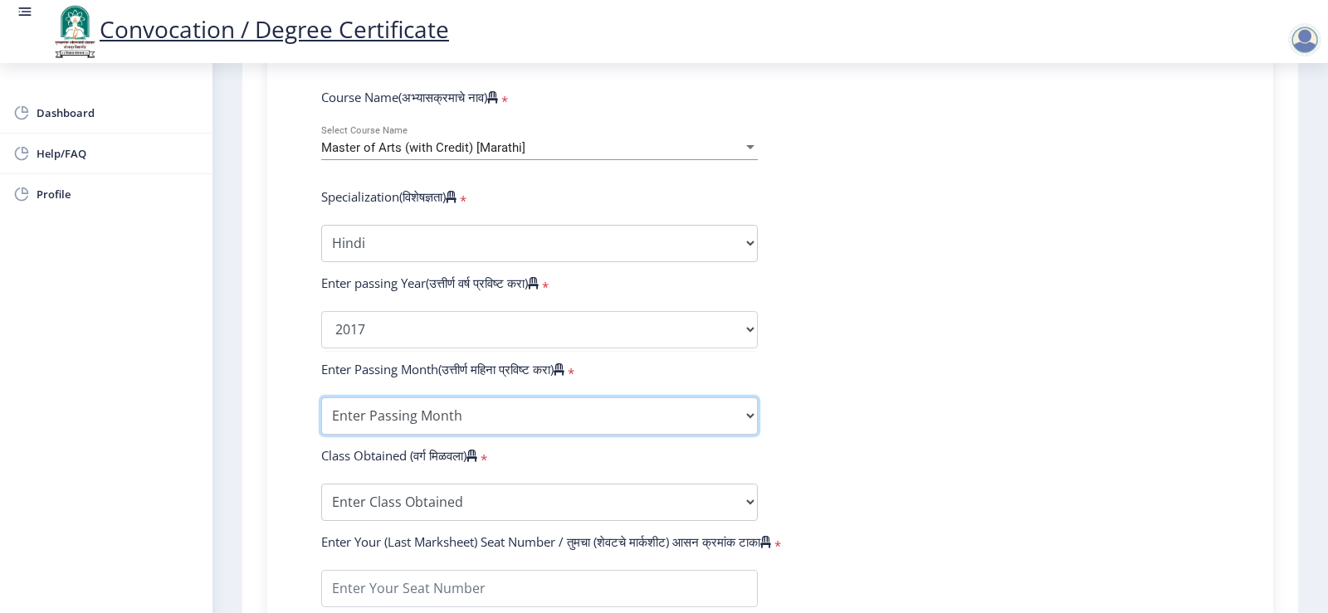
click at [438, 427] on select "Enter Passing Month March April May October November December" at bounding box center [539, 415] width 436 height 37
select select "October"
click at [321, 413] on select "Enter Passing Month March April May October November December" at bounding box center [539, 415] width 436 height 37
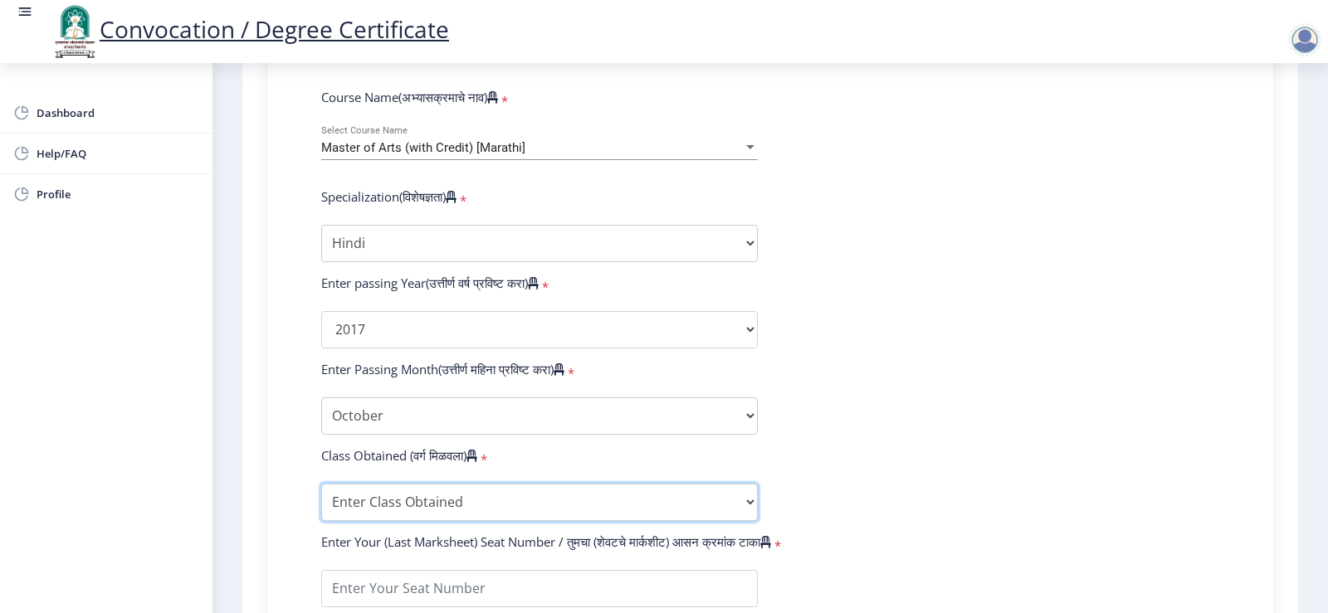
click at [437, 517] on select "Enter Class Obtained FIRST CLASS WITH DISTINCTION FIRST CLASS HIGHER SECOND CLA…" at bounding box center [539, 502] width 436 height 37
click at [321, 500] on select "Enter Class Obtained FIRST CLASS WITH DISTINCTION FIRST CLASS HIGHER SECOND CLA…" at bounding box center [539, 502] width 436 height 37
click at [618, 516] on select "Enter Class Obtained FIRST CLASS WITH DISTINCTION FIRST CLASS HIGHER SECOND CLA…" at bounding box center [539, 502] width 436 height 37
select select "PASS CLASS"
click at [321, 500] on select "Enter Class Obtained FIRST CLASS WITH DISTINCTION FIRST CLASS HIGHER SECOND CLA…" at bounding box center [539, 502] width 436 height 37
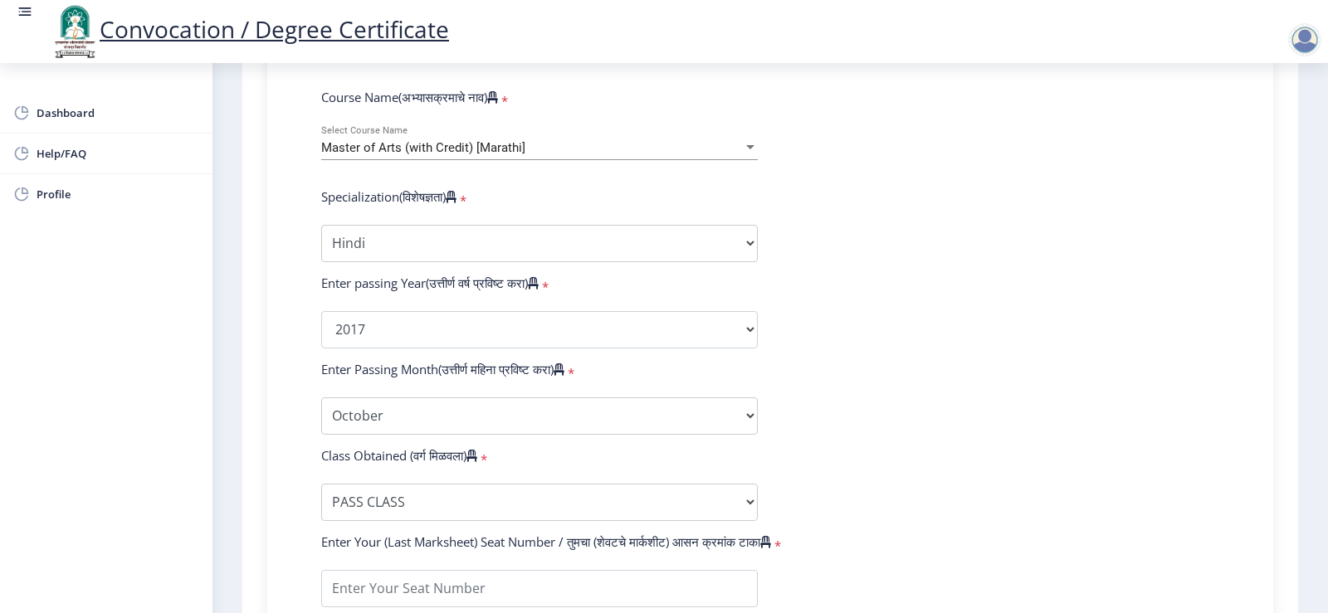
click at [1217, 440] on form "Enter Your PRN Number (तुमचा पीआरएन (कायम नोंदणी क्रमांक) एंटर करा) * Student T…" at bounding box center [770, 299] width 923 height 966
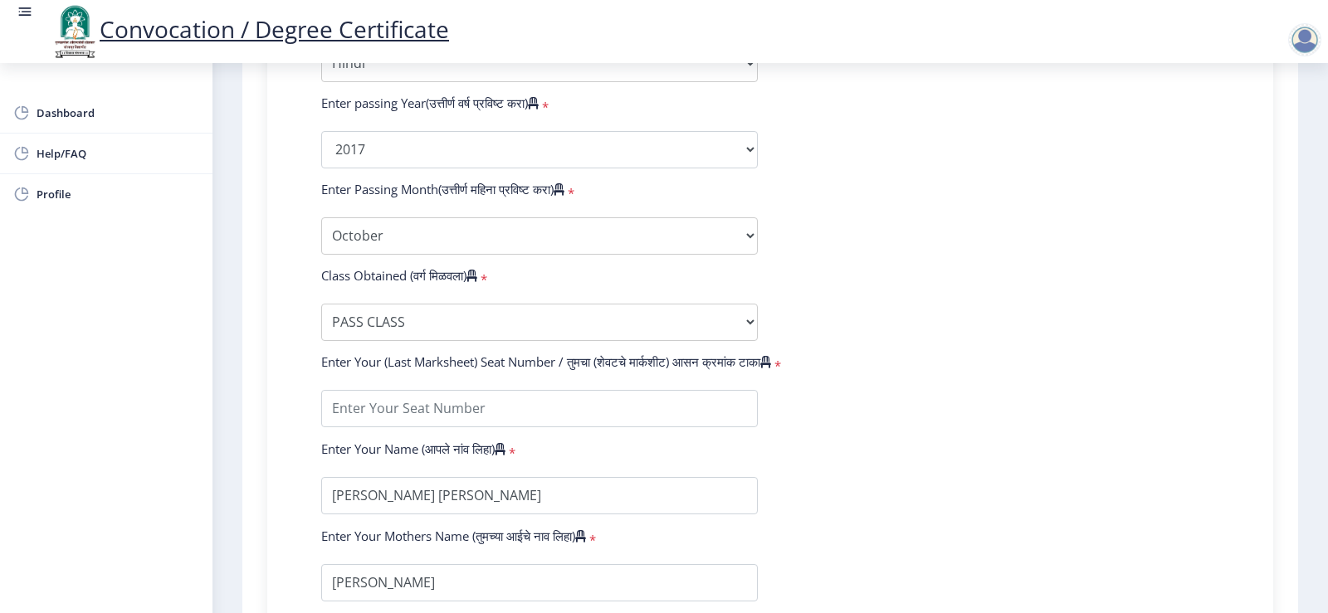
scroll to position [953, 0]
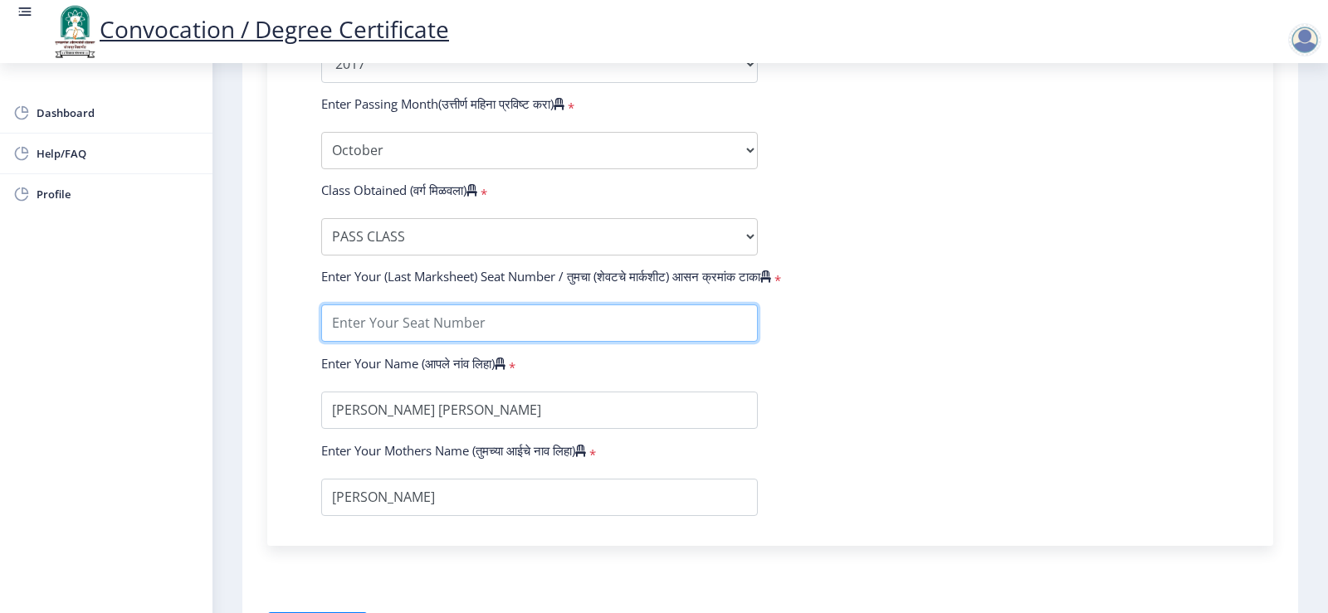
click at [475, 342] on input "textarea" at bounding box center [539, 323] width 436 height 37
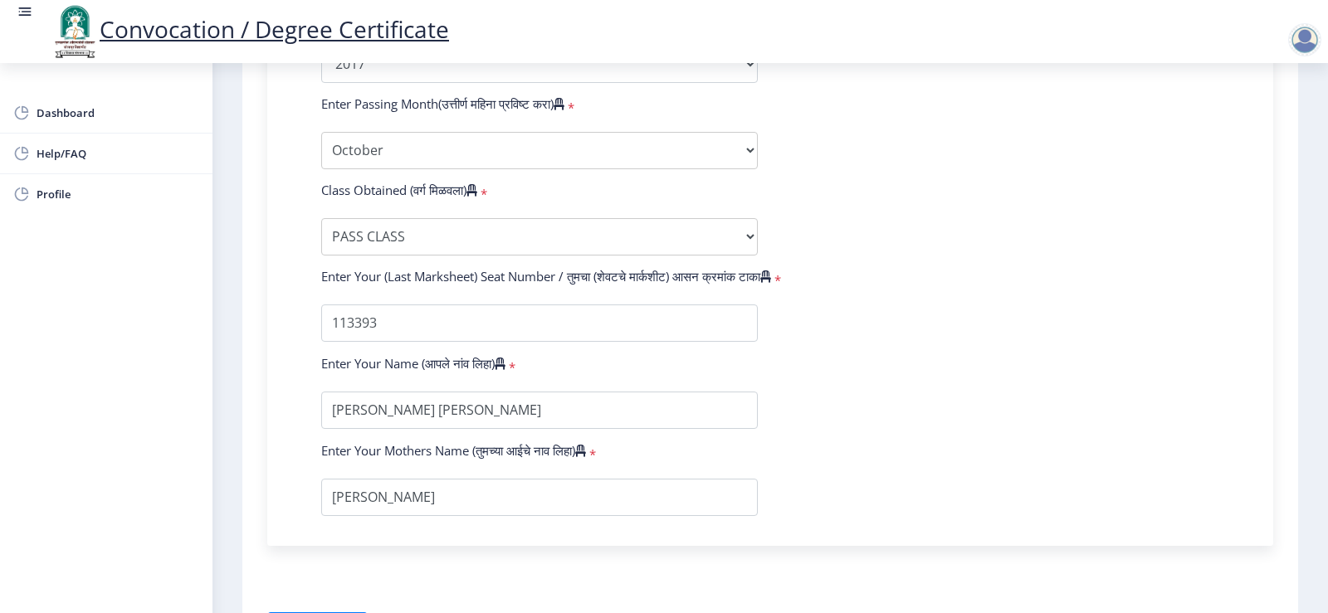
click at [1253, 340] on div "Enter Your PRN Number (तुमचा पीआरएन (कायम नोंदणी क्रमांक) एंटर करा) * Student T…" at bounding box center [770, 40] width 1006 height 1012
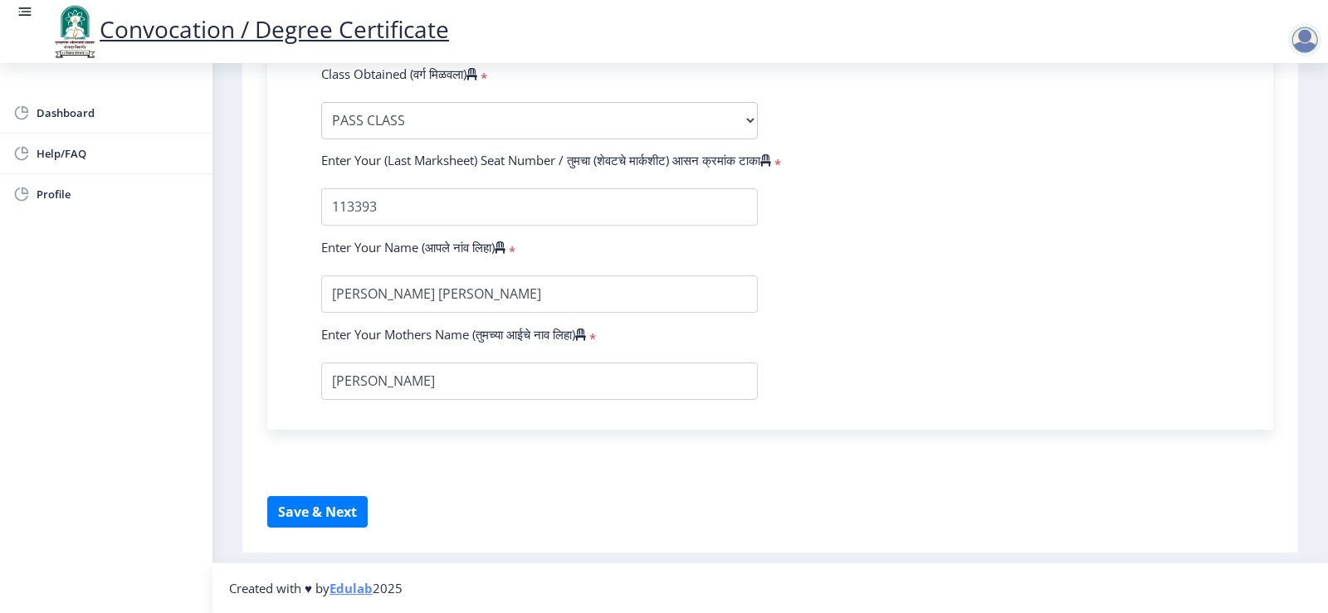
scroll to position [1085, 0]
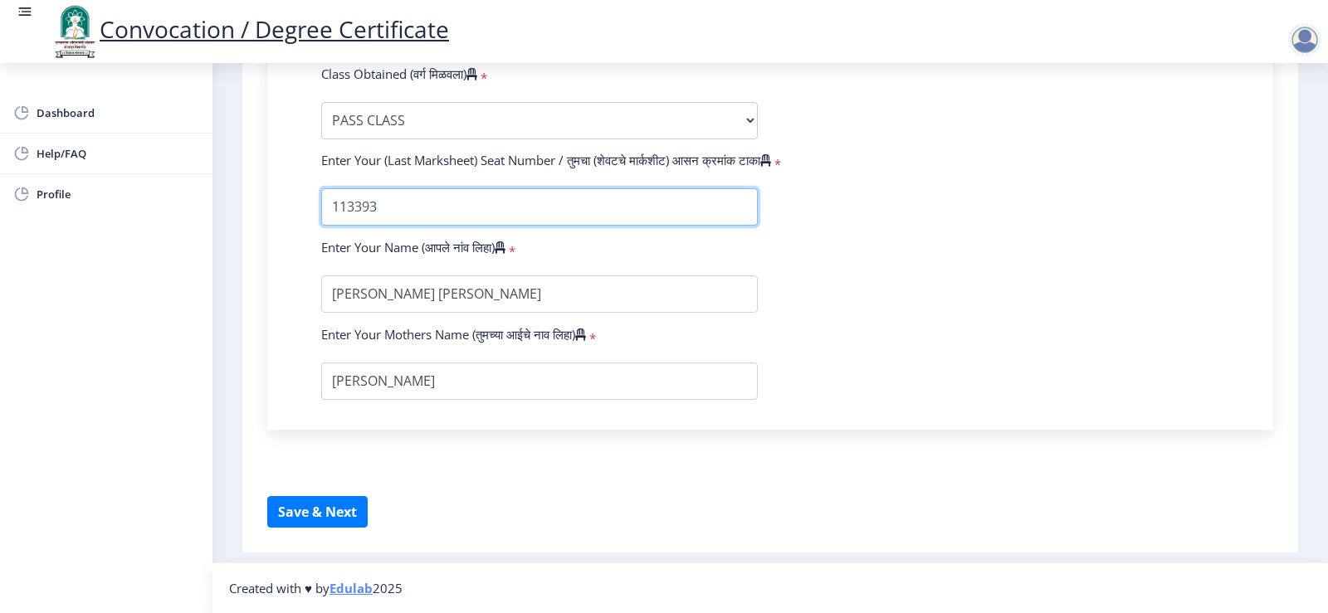
click at [405, 215] on input "textarea" at bounding box center [539, 206] width 436 height 37
type input "1"
type input "143430"
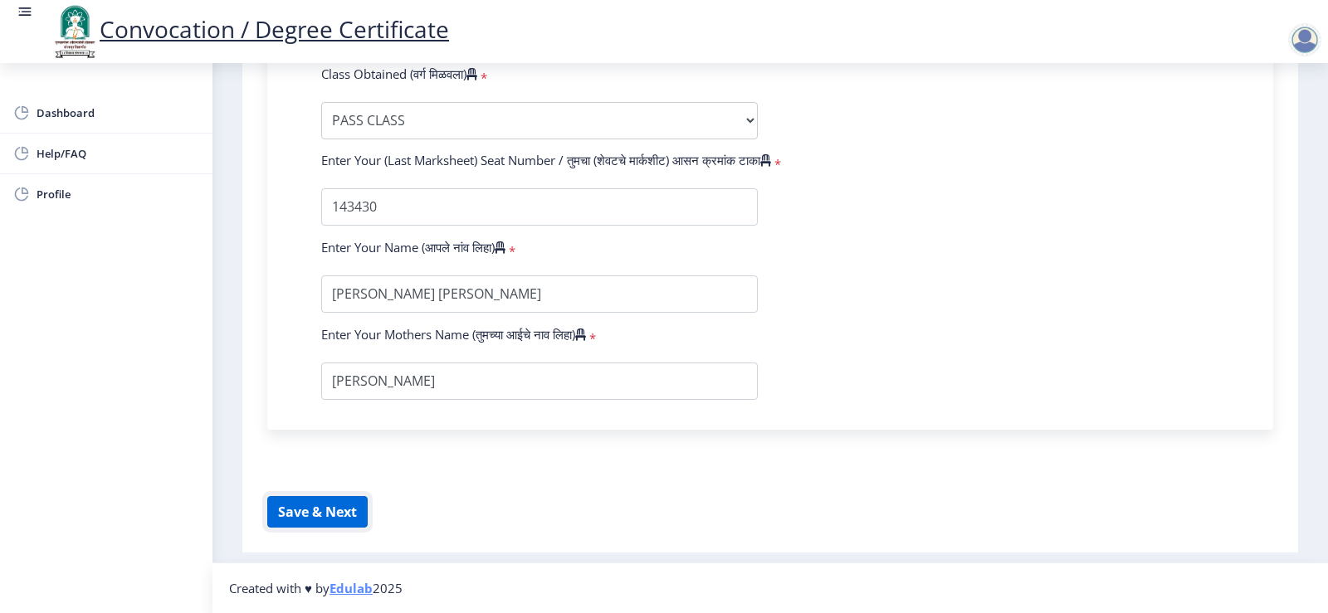
click at [316, 517] on button "Save & Next" at bounding box center [317, 512] width 100 height 32
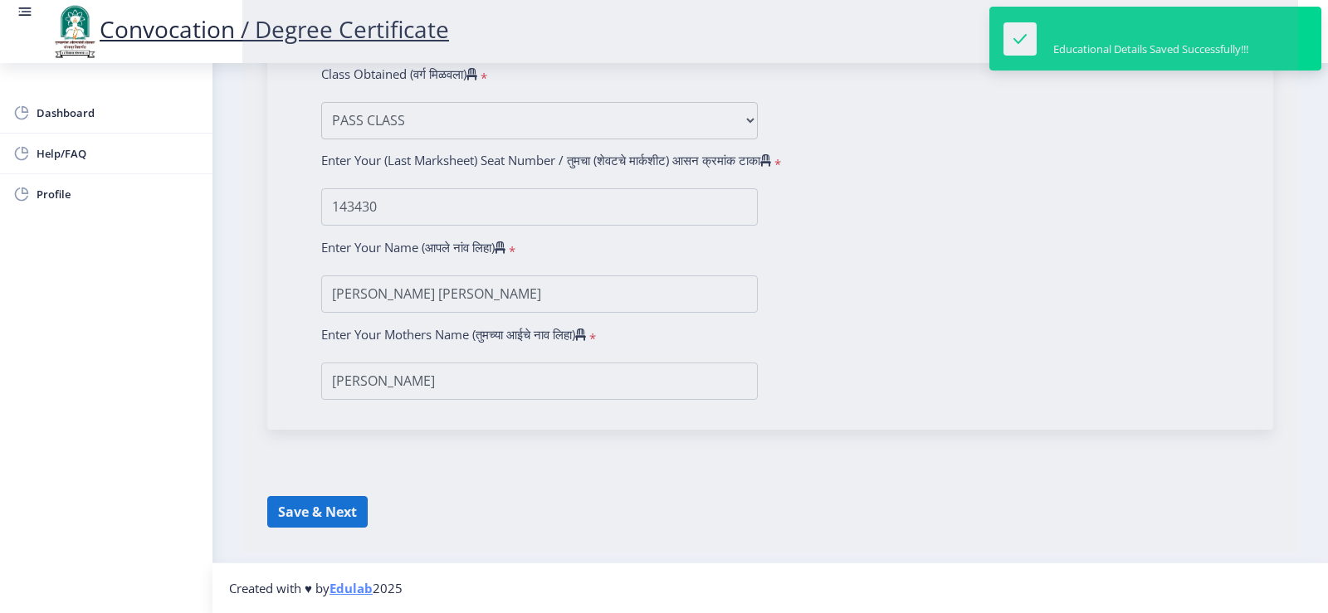
select select
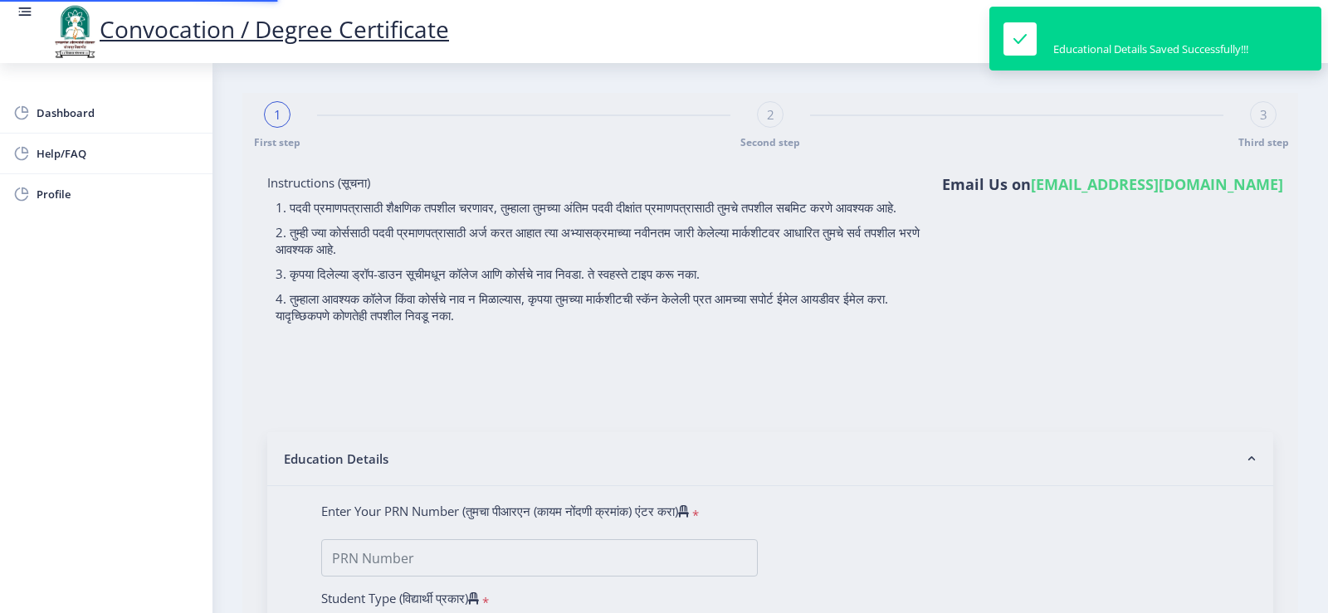
type input "[PERSON_NAME] [PERSON_NAME]"
type input "[PERSON_NAME]"
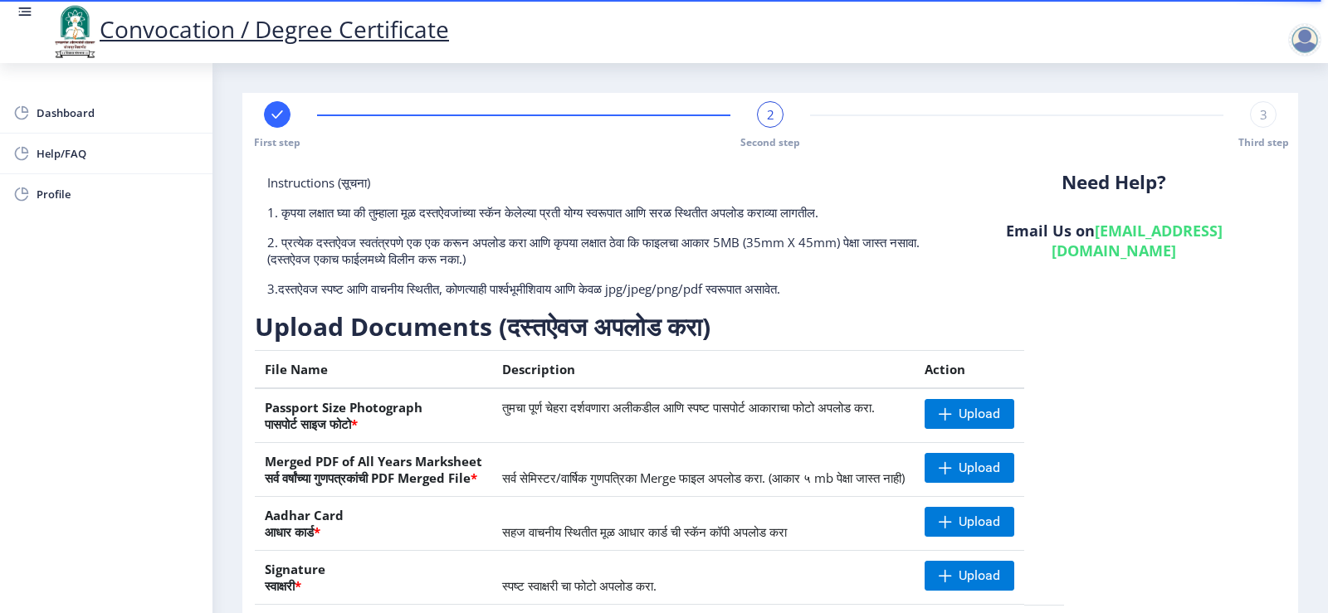
click at [1273, 178] on div "Need Help? Email Us on [EMAIL_ADDRESS][DOMAIN_NAME]" at bounding box center [1114, 242] width 344 height 136
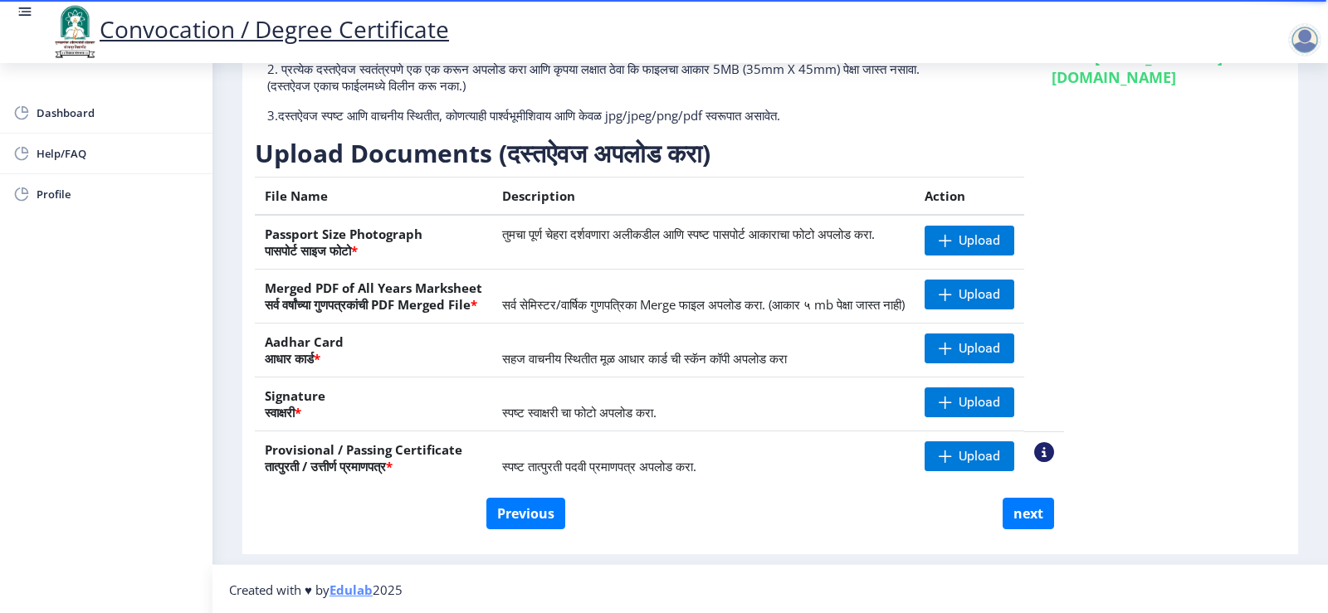
scroll to position [175, 0]
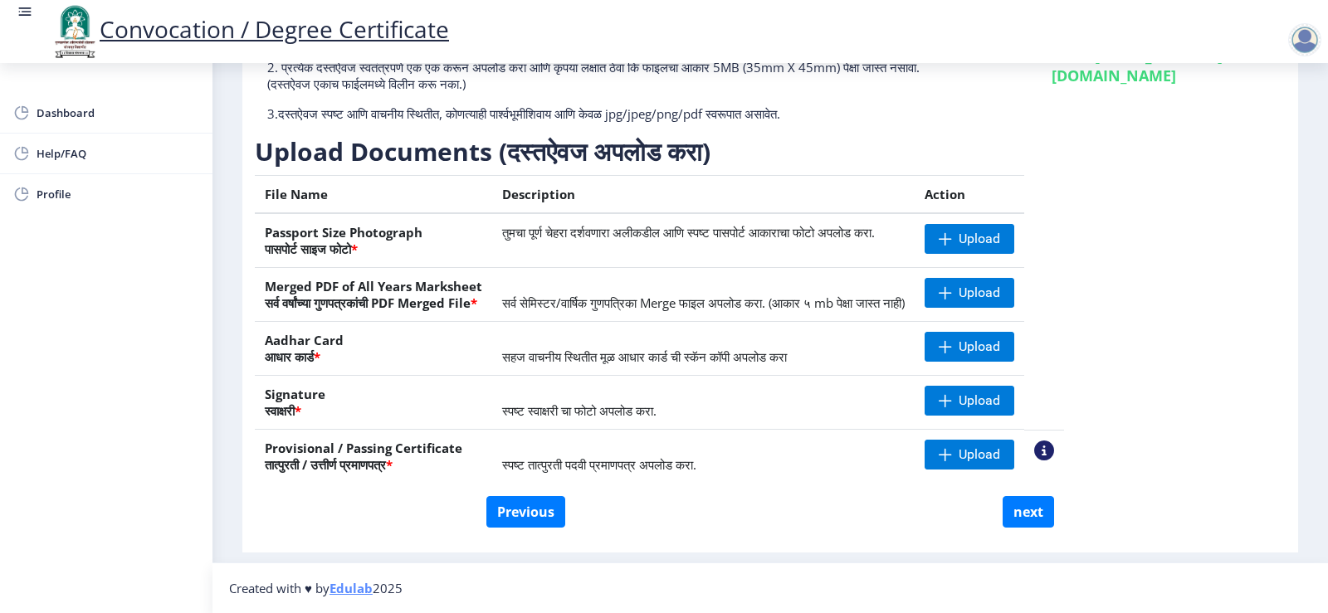
click at [1307, 35] on div at bounding box center [1304, 39] width 33 height 33
click at [1271, 124] on span "Log out" at bounding box center [1261, 129] width 106 height 20
